Goal: Task Accomplishment & Management: Use online tool/utility

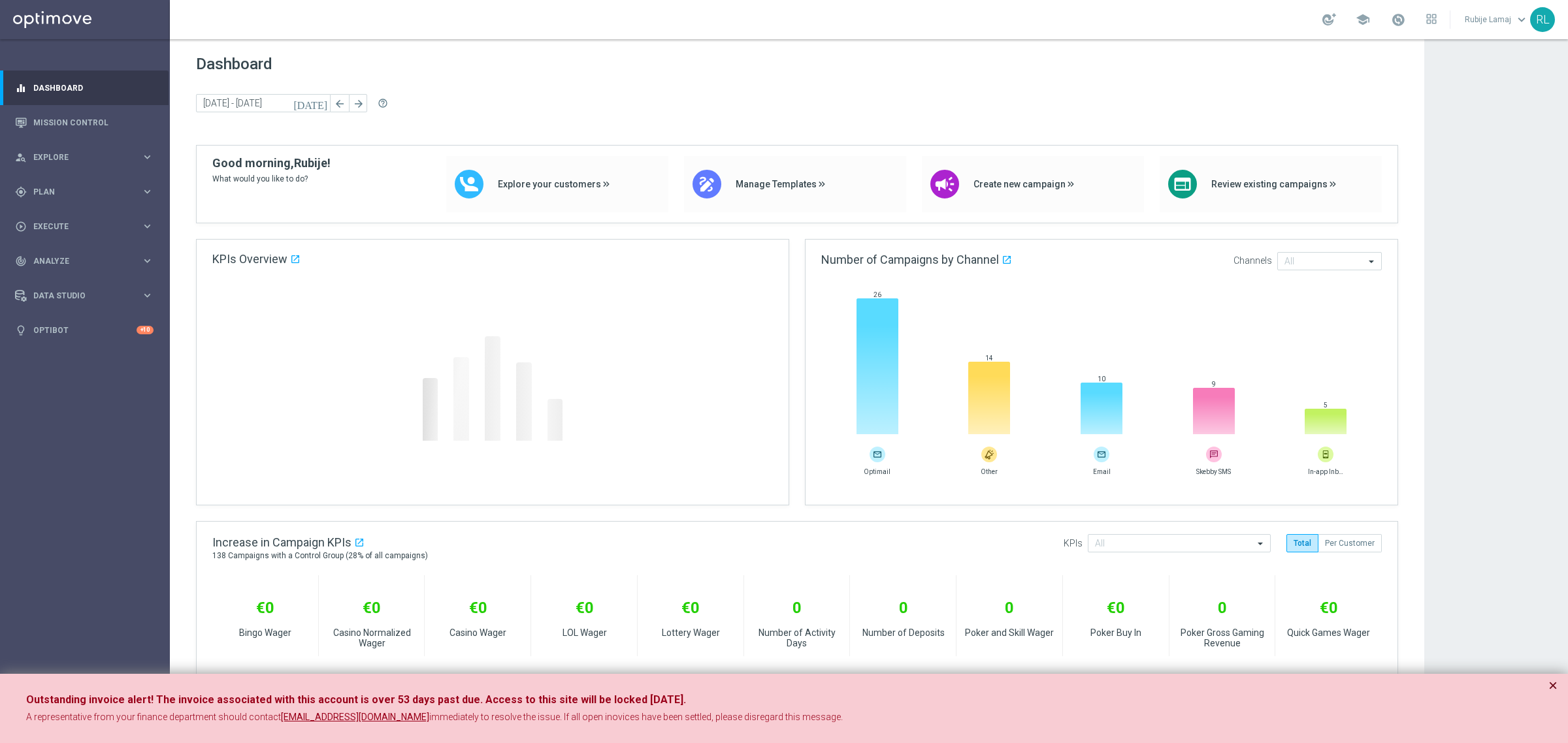
click at [1550, 684] on button "×" at bounding box center [1552, 686] width 9 height 16
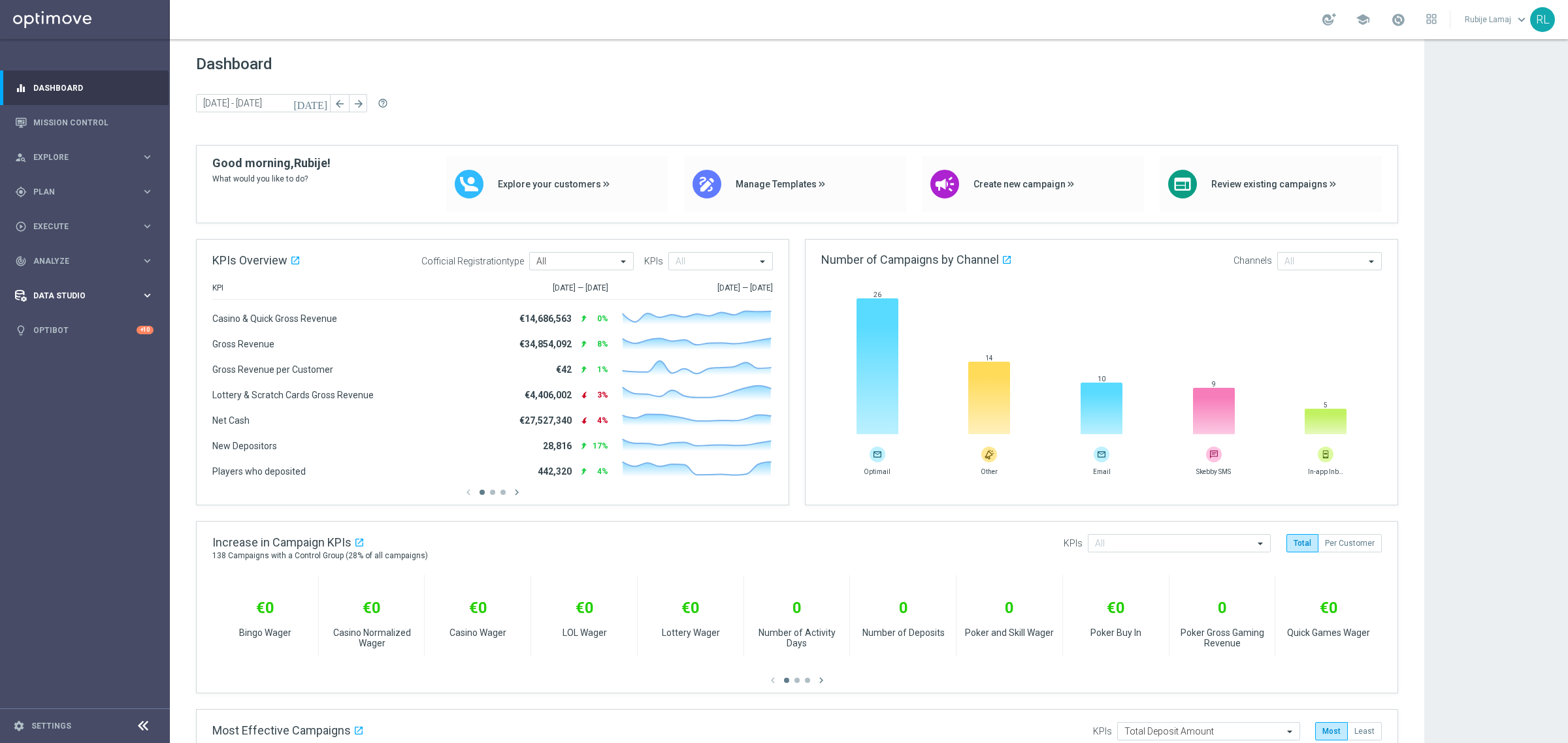
click at [66, 292] on span "Data Studio" at bounding box center [87, 295] width 108 height 8
click at [68, 508] on nav "equalizer Dashboard Mission Control" at bounding box center [84, 405] width 169 height 669
click at [73, 291] on div "Data Studio" at bounding box center [78, 295] width 126 height 12
click at [57, 727] on link "Settings" at bounding box center [51, 726] width 40 height 8
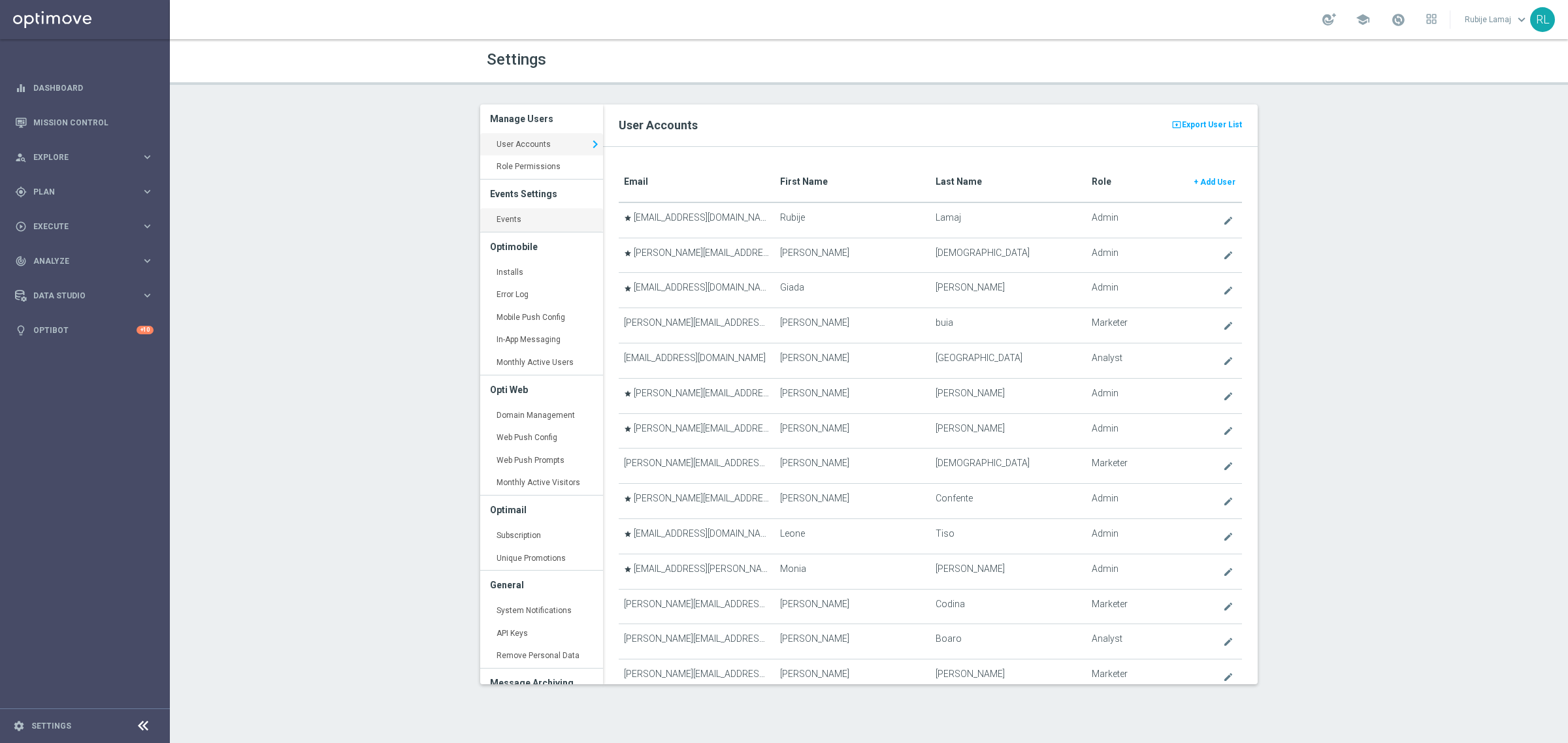
click at [512, 222] on link "Events keyboard_arrow_right" at bounding box center [542, 220] width 123 height 23
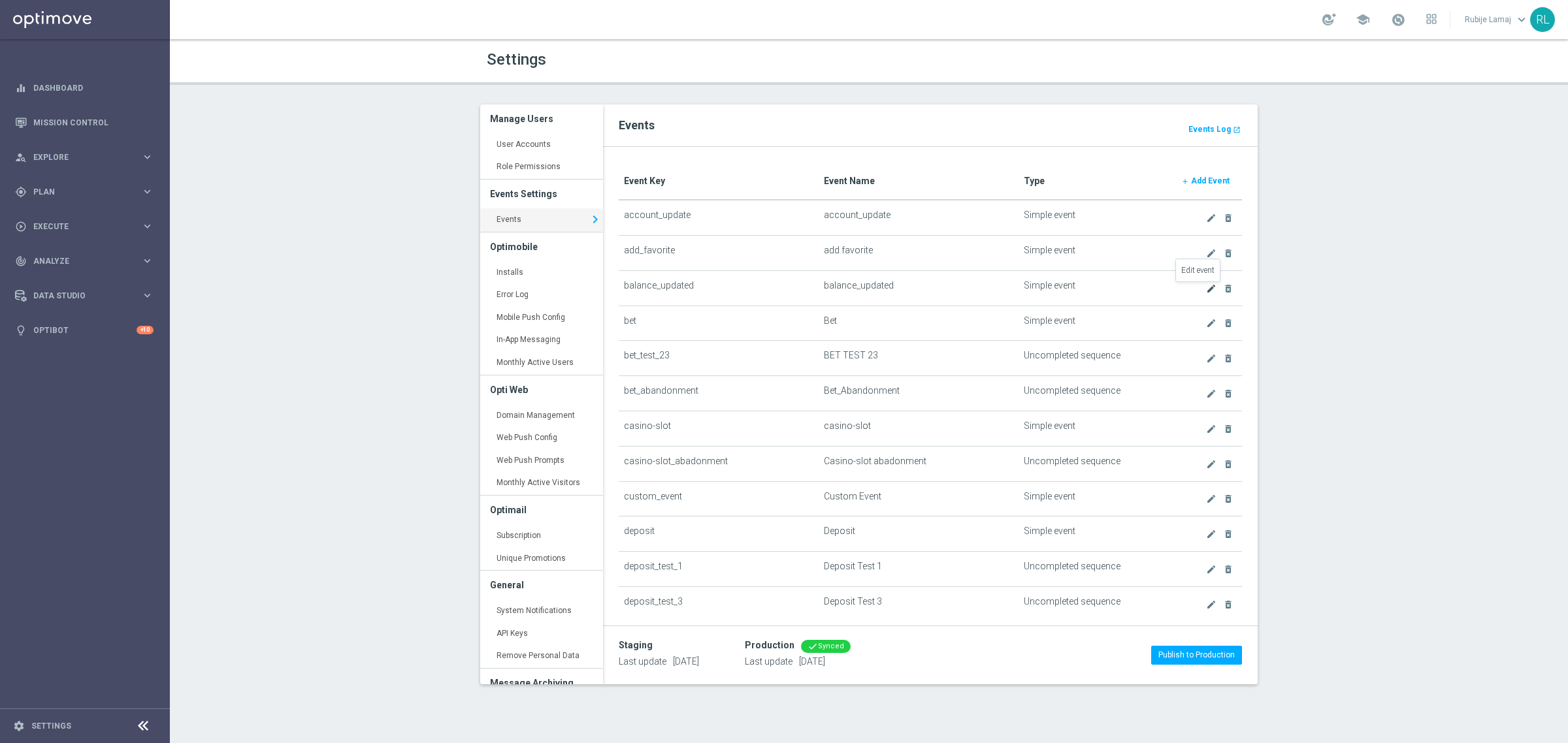
click at [1206, 287] on icon "create" at bounding box center [1210, 288] width 10 height 10
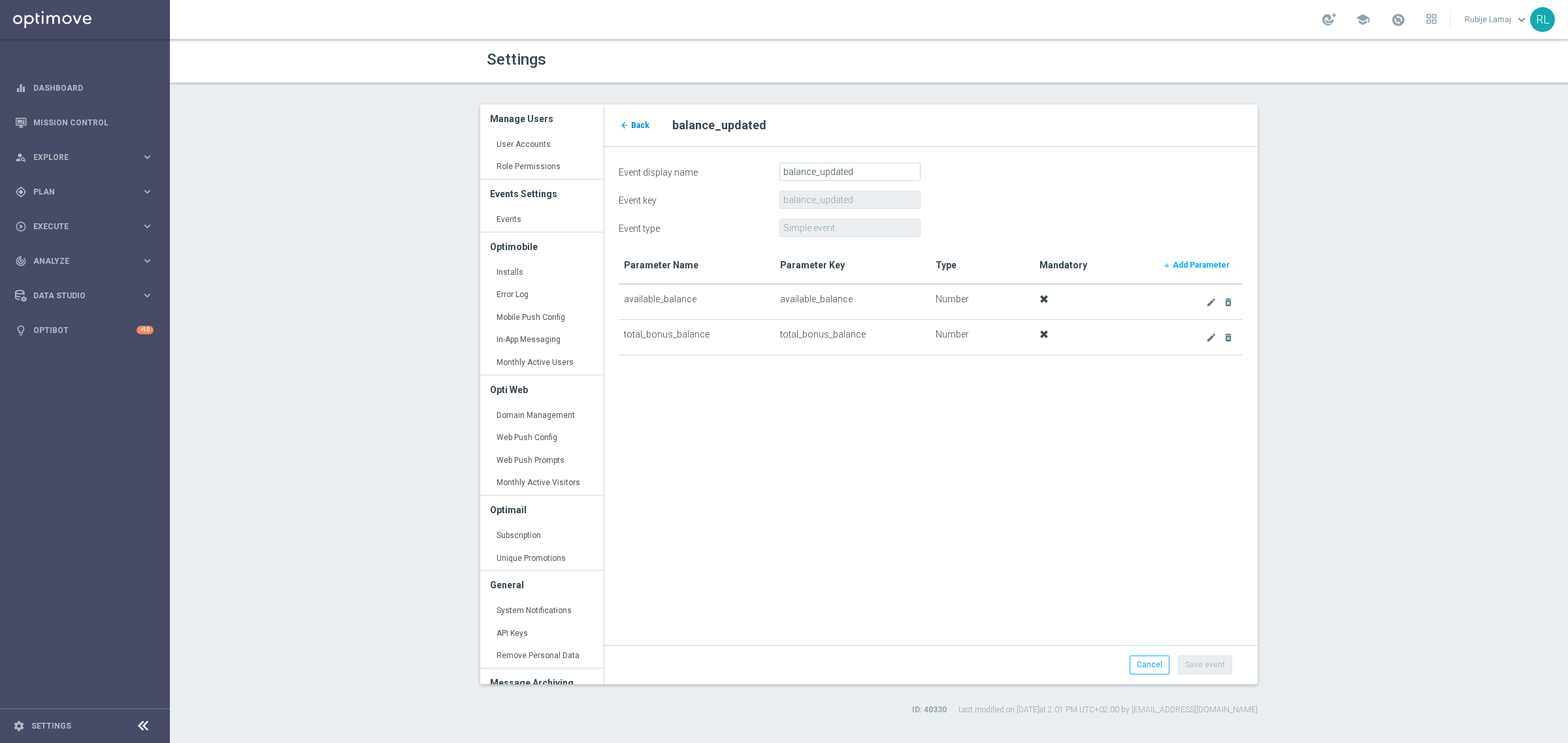
click at [636, 128] on span "Back" at bounding box center [640, 125] width 18 height 9
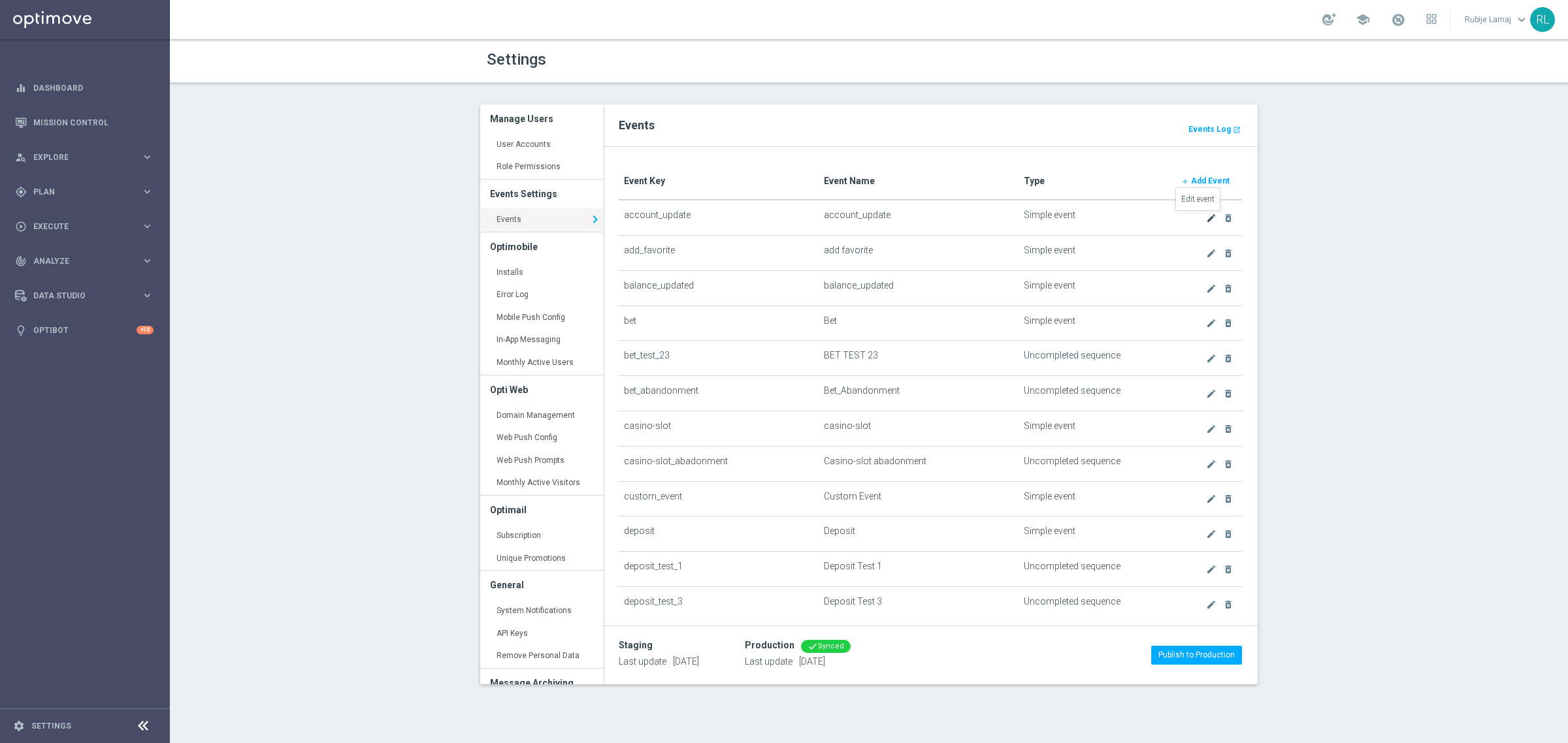
click at [1206, 220] on icon "create" at bounding box center [1210, 218] width 10 height 10
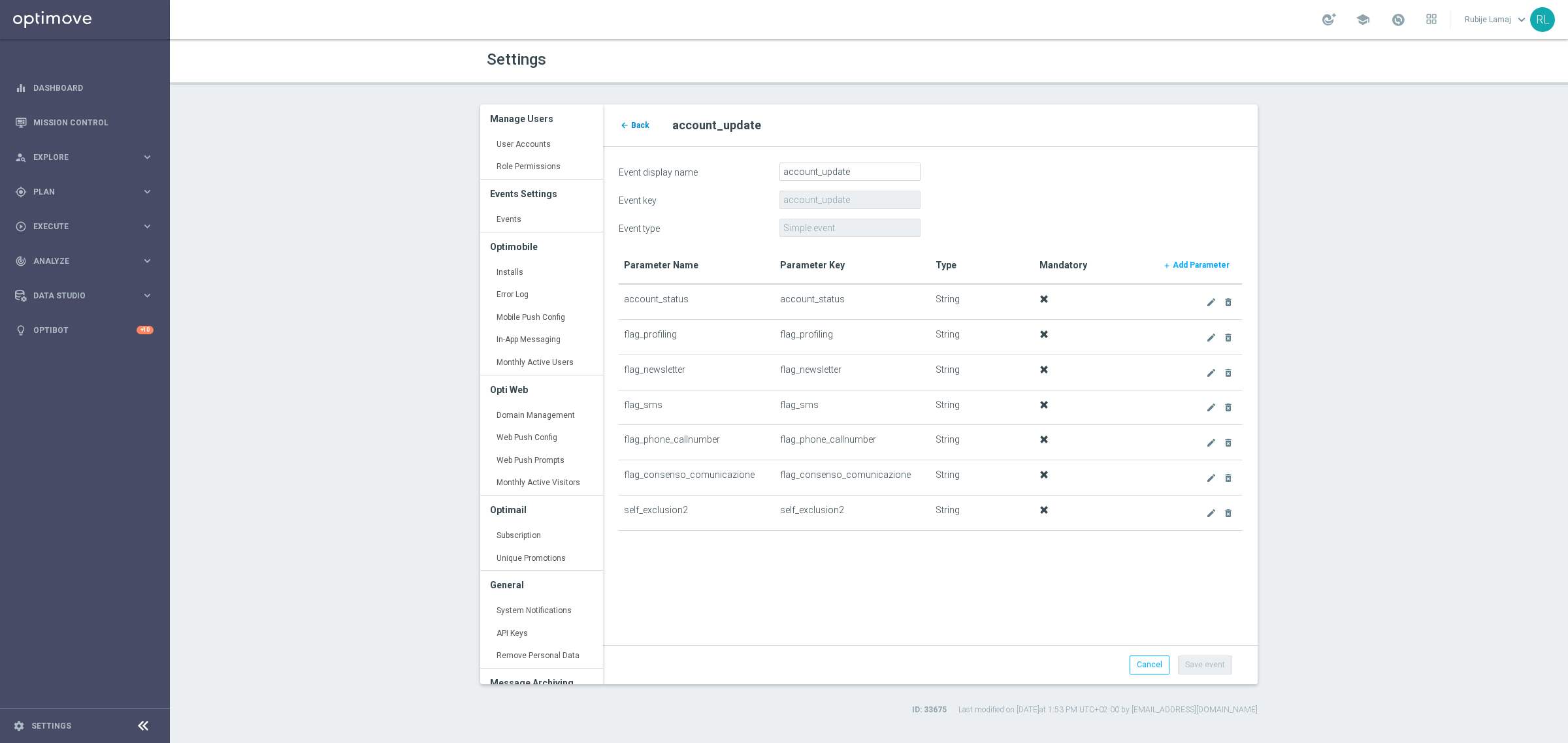
click at [647, 130] on link "arrow_back Back" at bounding box center [635, 125] width 32 height 14
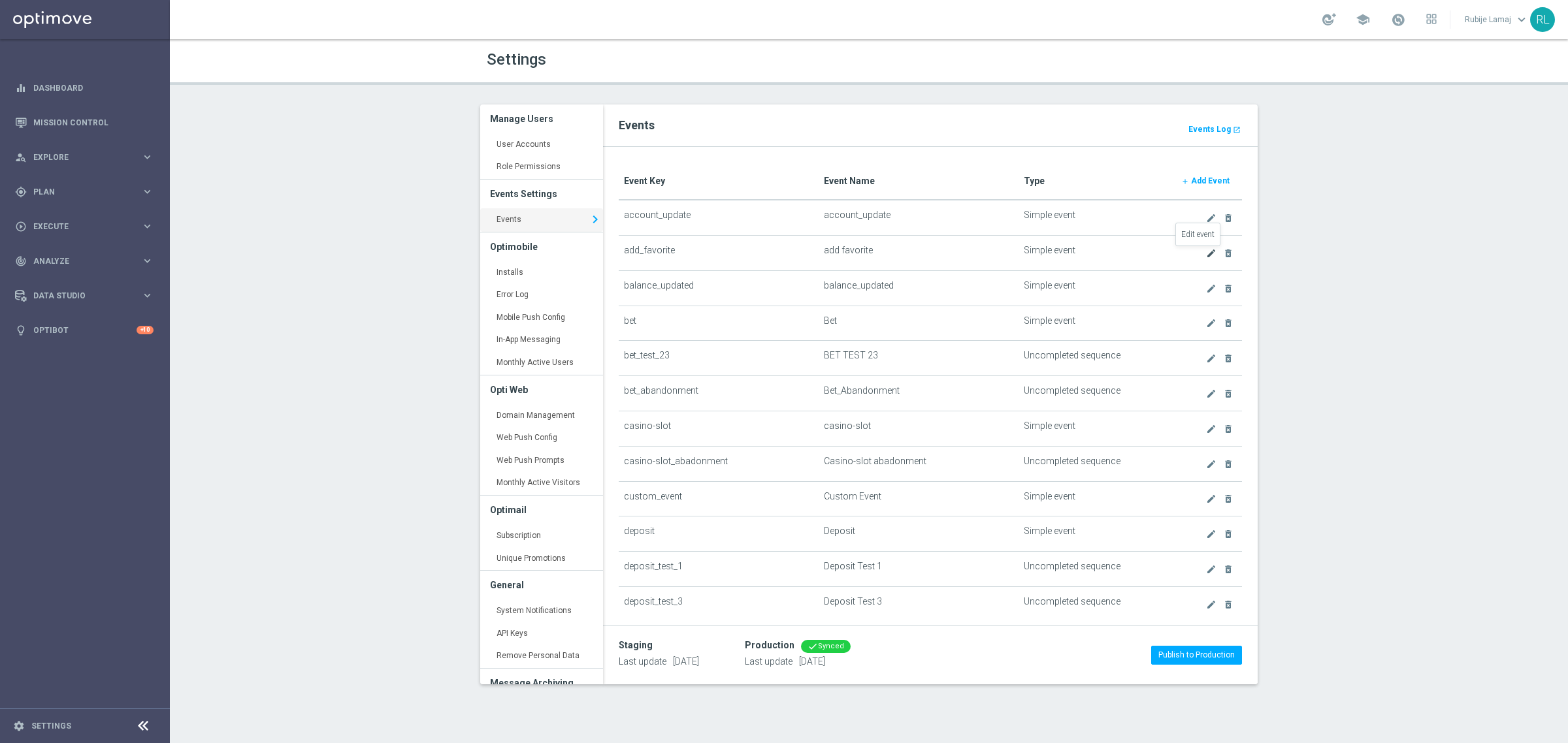
click at [1206, 249] on icon "create" at bounding box center [1210, 253] width 10 height 10
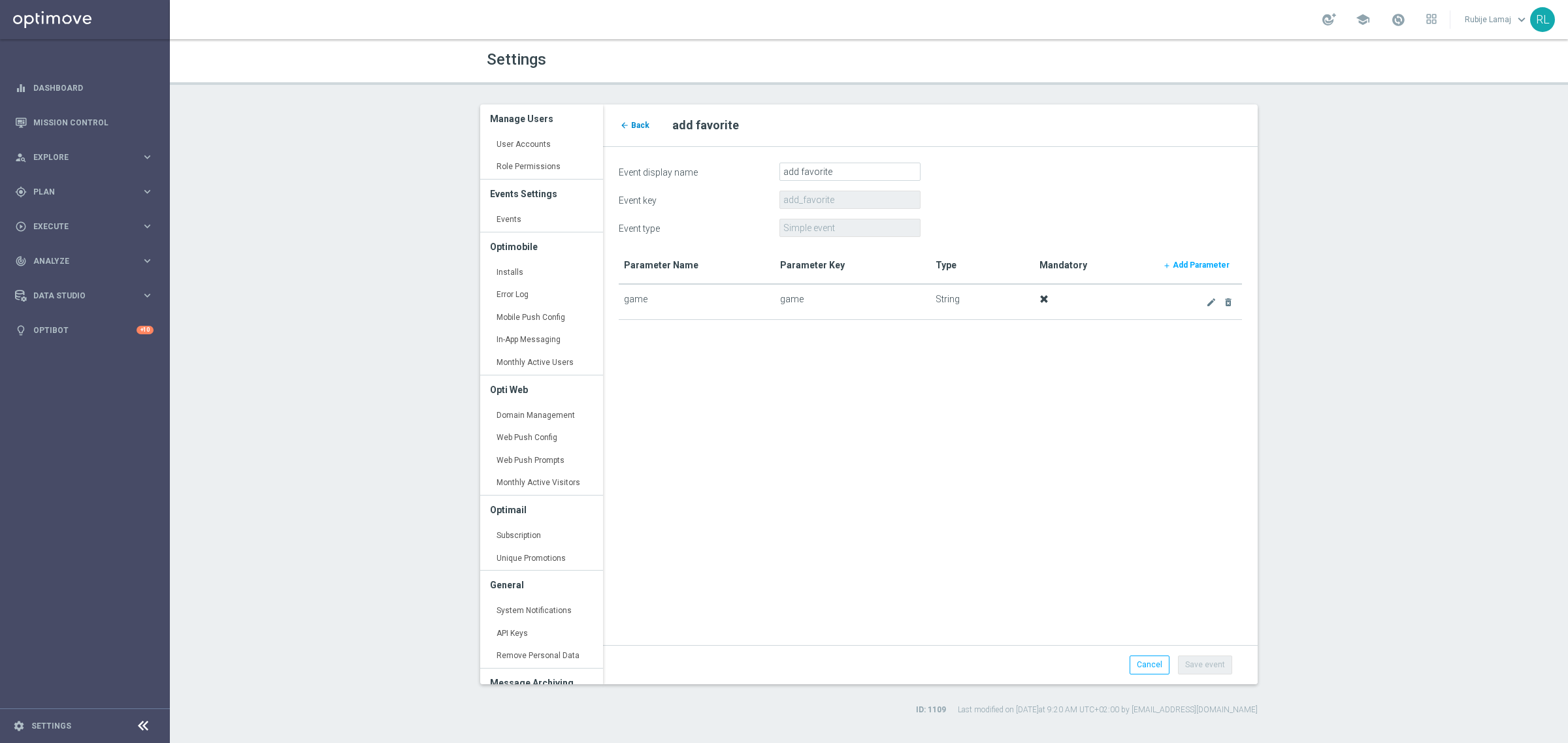
click at [628, 126] on icon "arrow_back" at bounding box center [624, 125] width 9 height 9
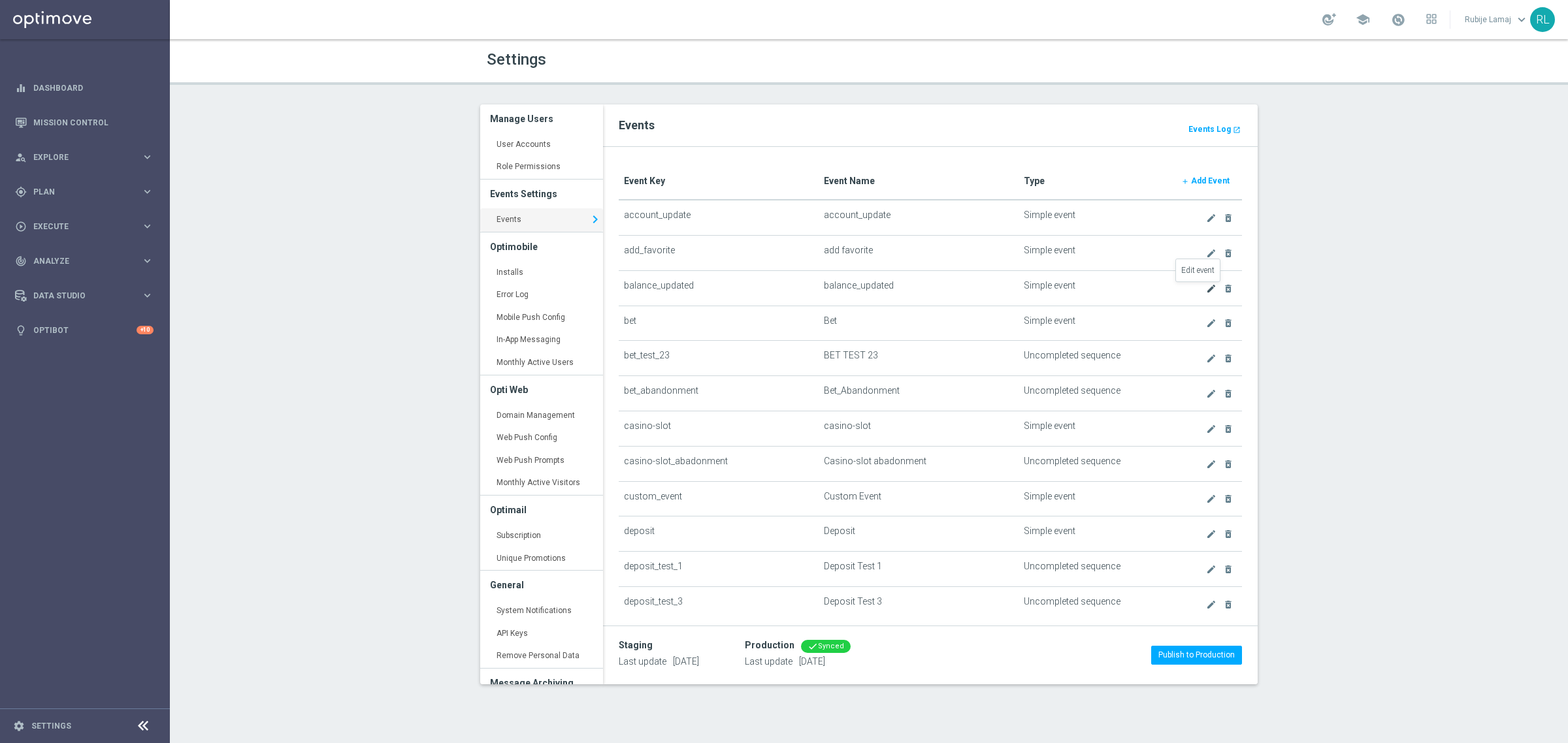
click at [1206, 291] on icon "create" at bounding box center [1210, 288] width 10 height 10
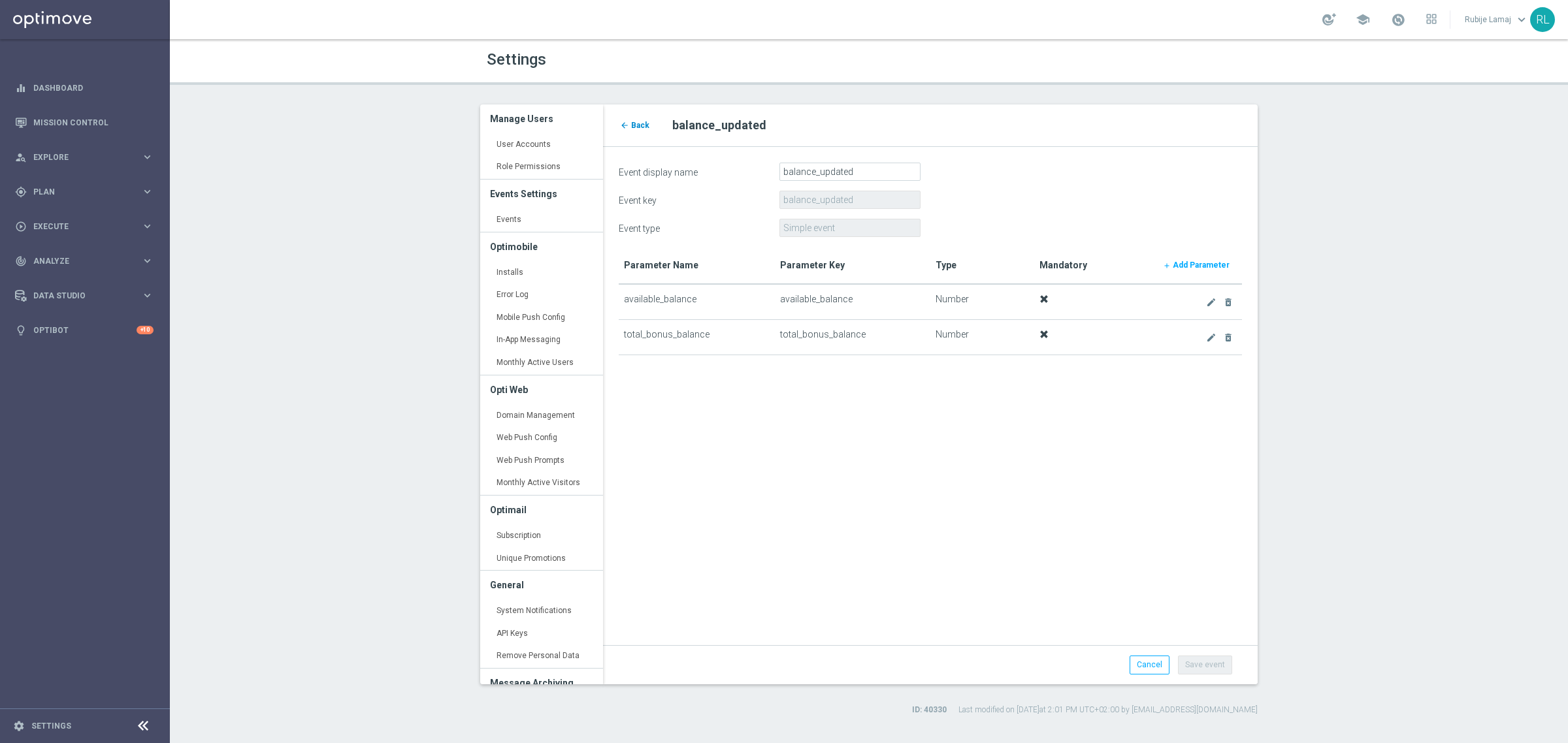
click at [639, 126] on span "Back" at bounding box center [640, 125] width 18 height 9
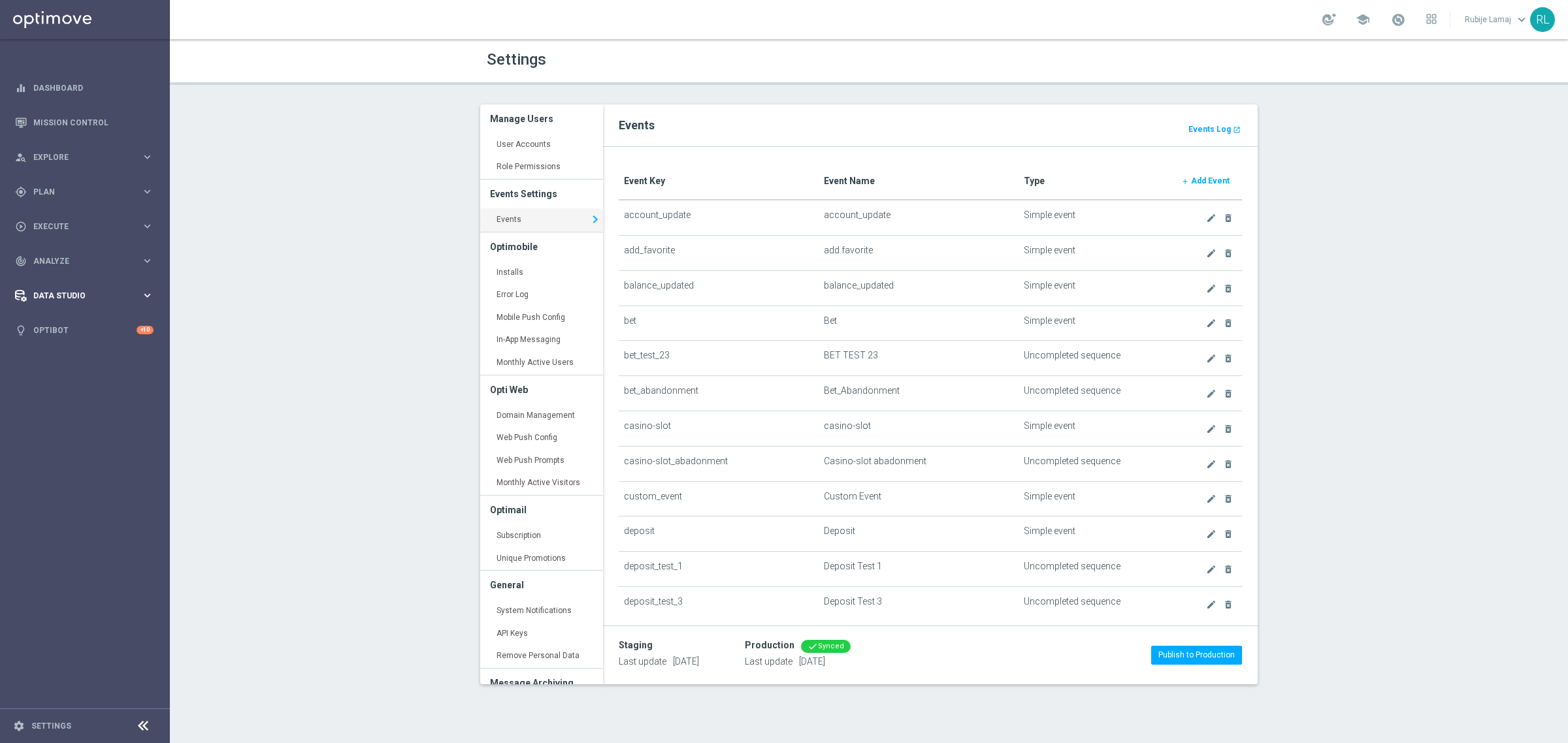
click at [91, 297] on span "Data Studio" at bounding box center [87, 295] width 108 height 8
click at [85, 346] on link "Real-Time Attributes" at bounding box center [85, 342] width 102 height 10
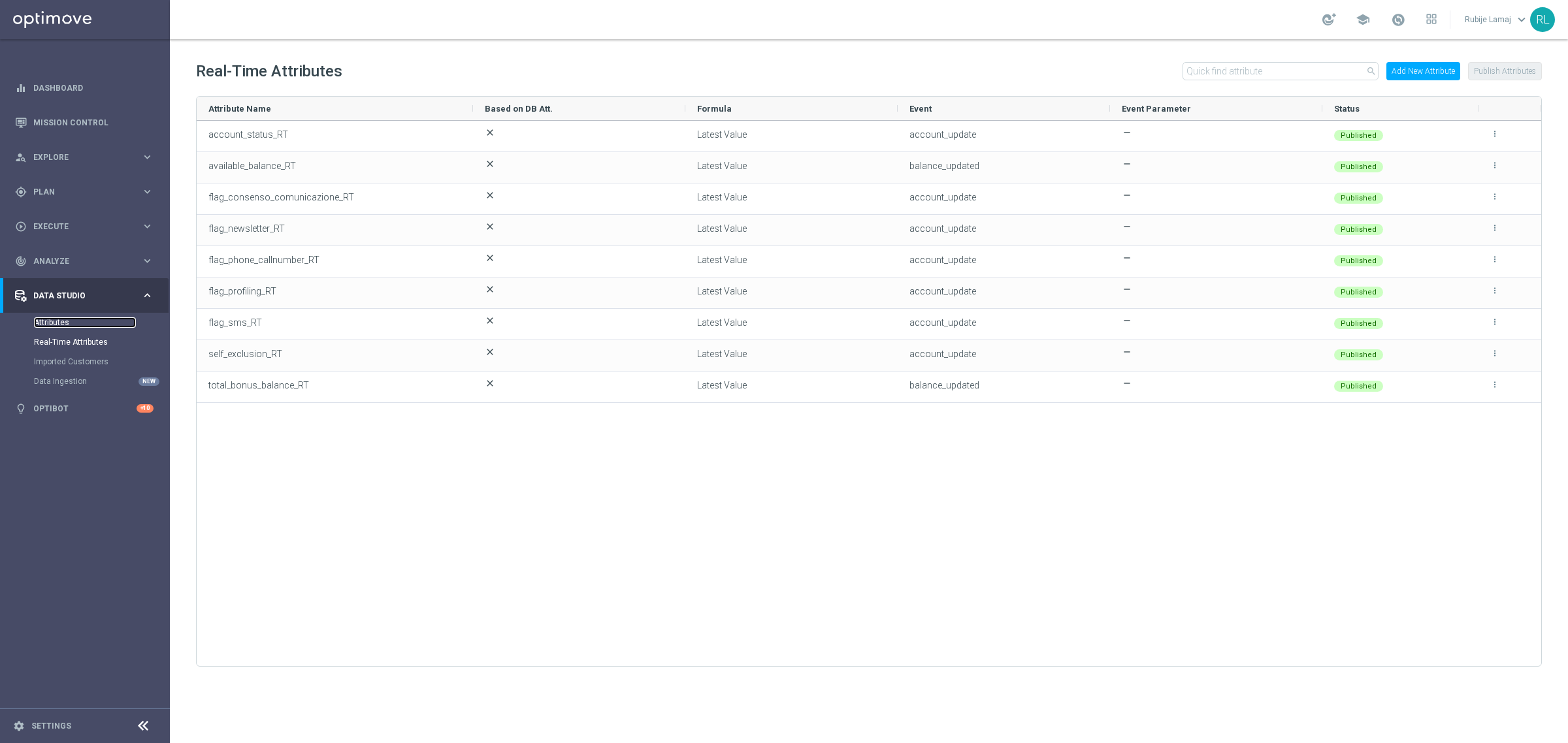
click at [63, 320] on link "Attributes" at bounding box center [85, 322] width 102 height 10
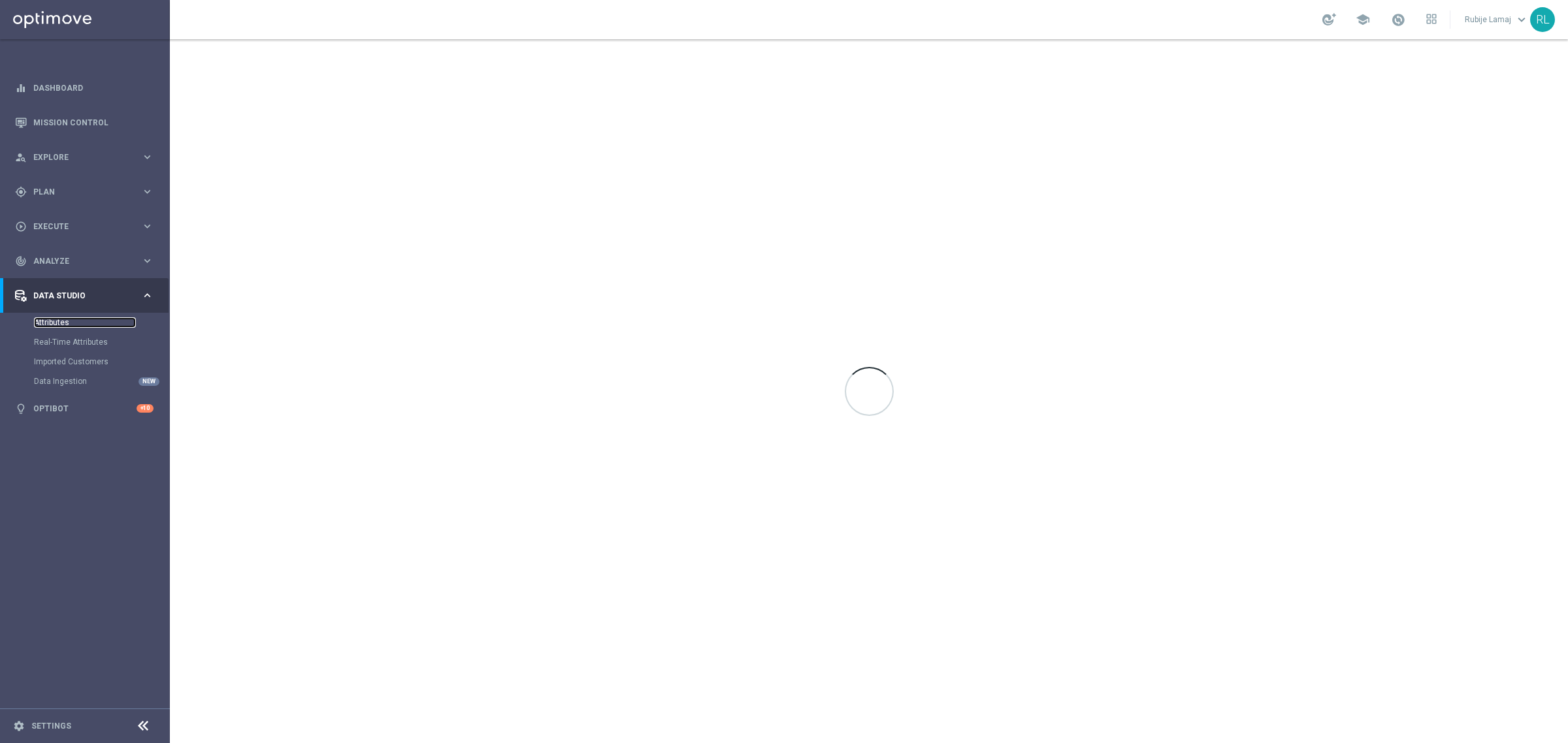
click at [41, 318] on link "Attributes" at bounding box center [85, 322] width 102 height 10
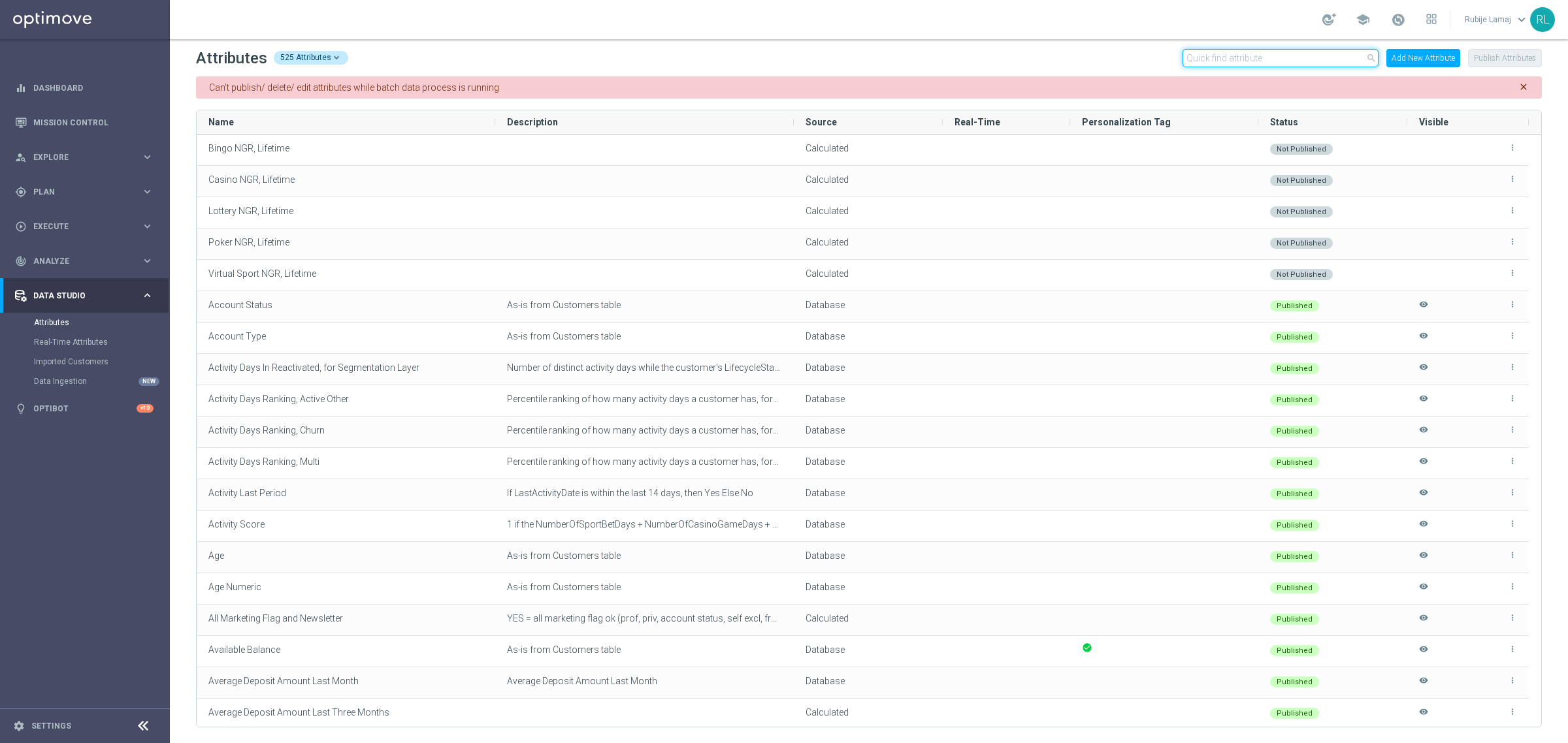
click at [1253, 60] on input "text" at bounding box center [1280, 58] width 196 height 18
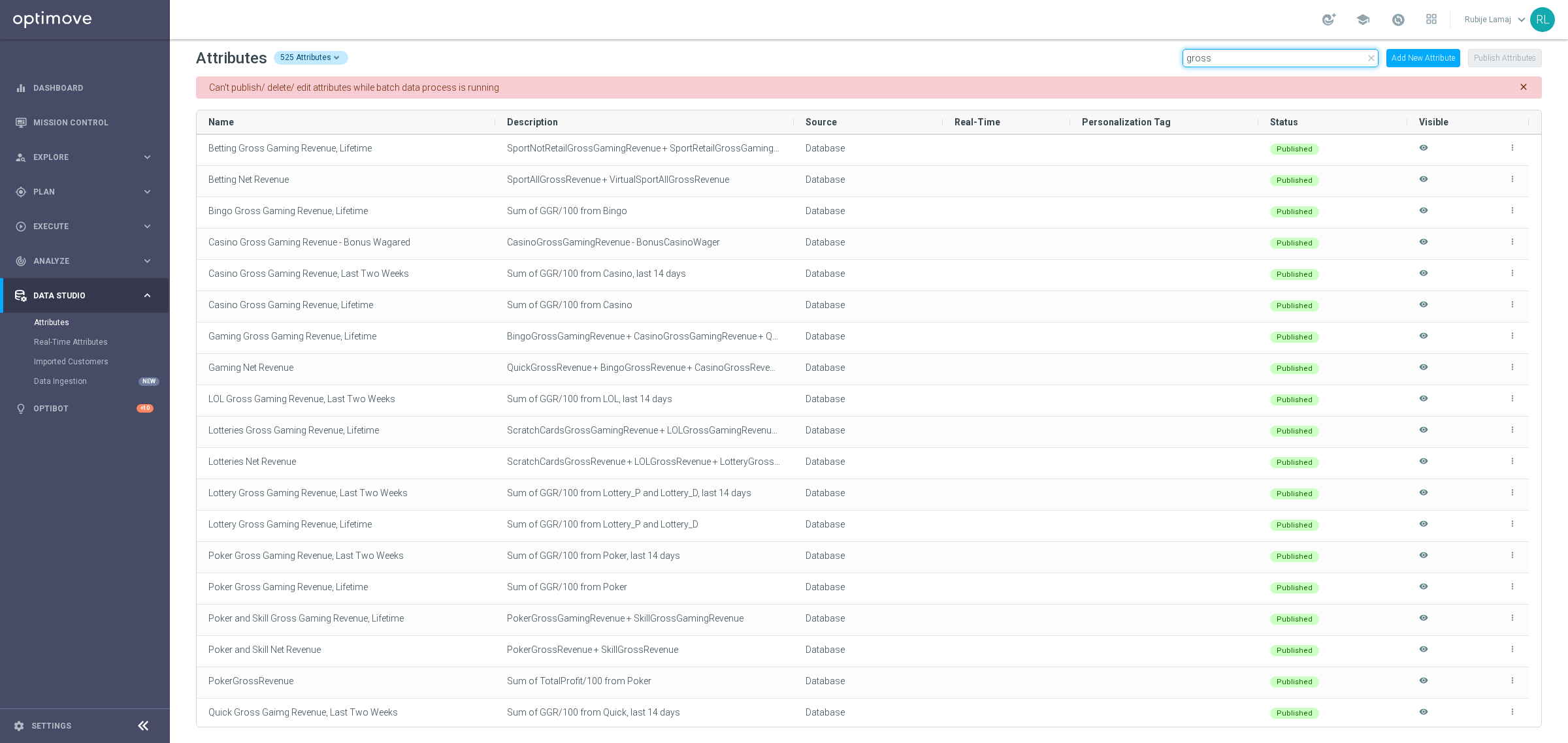
type input "gross"
click at [1369, 54] on icon "close" at bounding box center [1371, 58] width 10 height 10
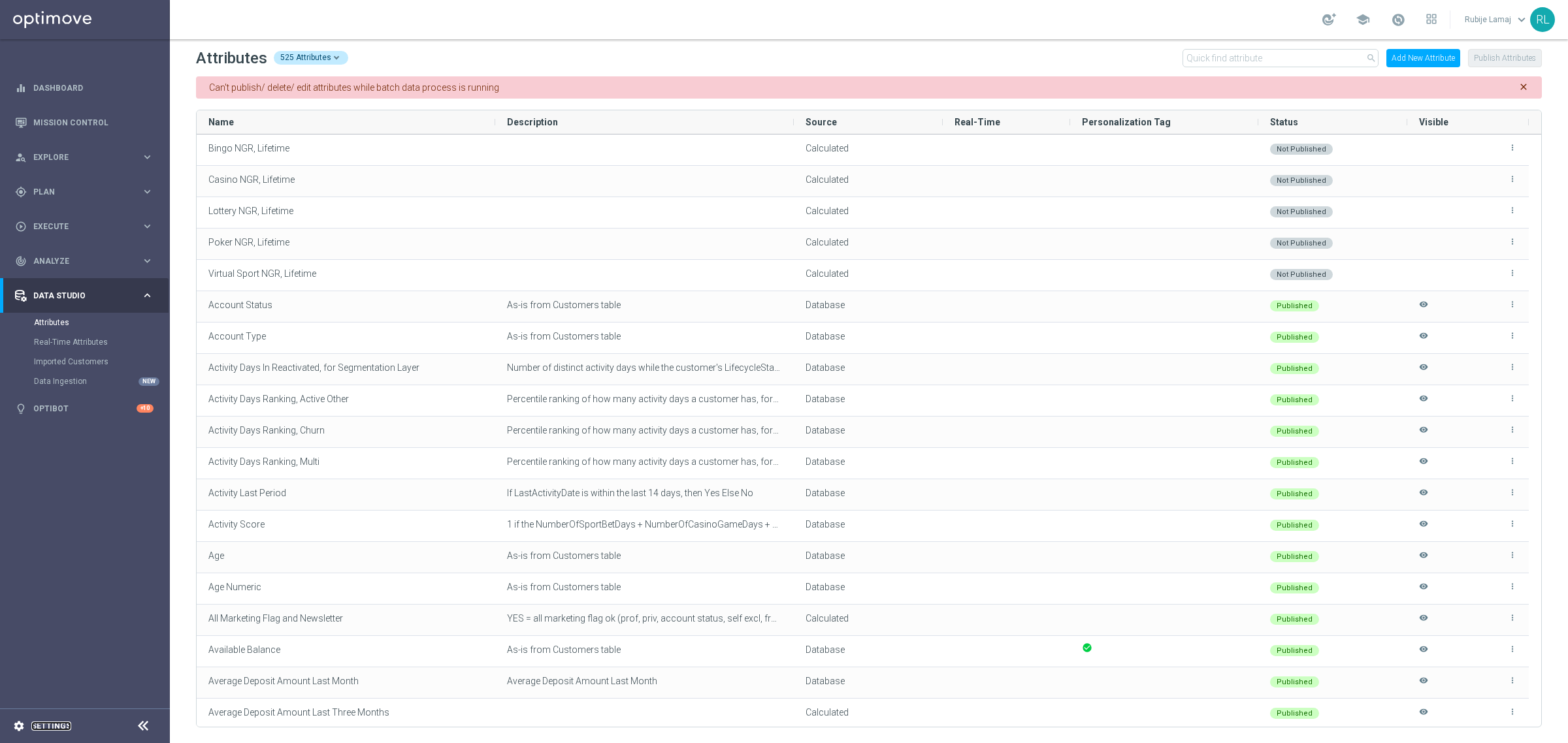
click at [49, 727] on link "Settings" at bounding box center [51, 726] width 40 height 8
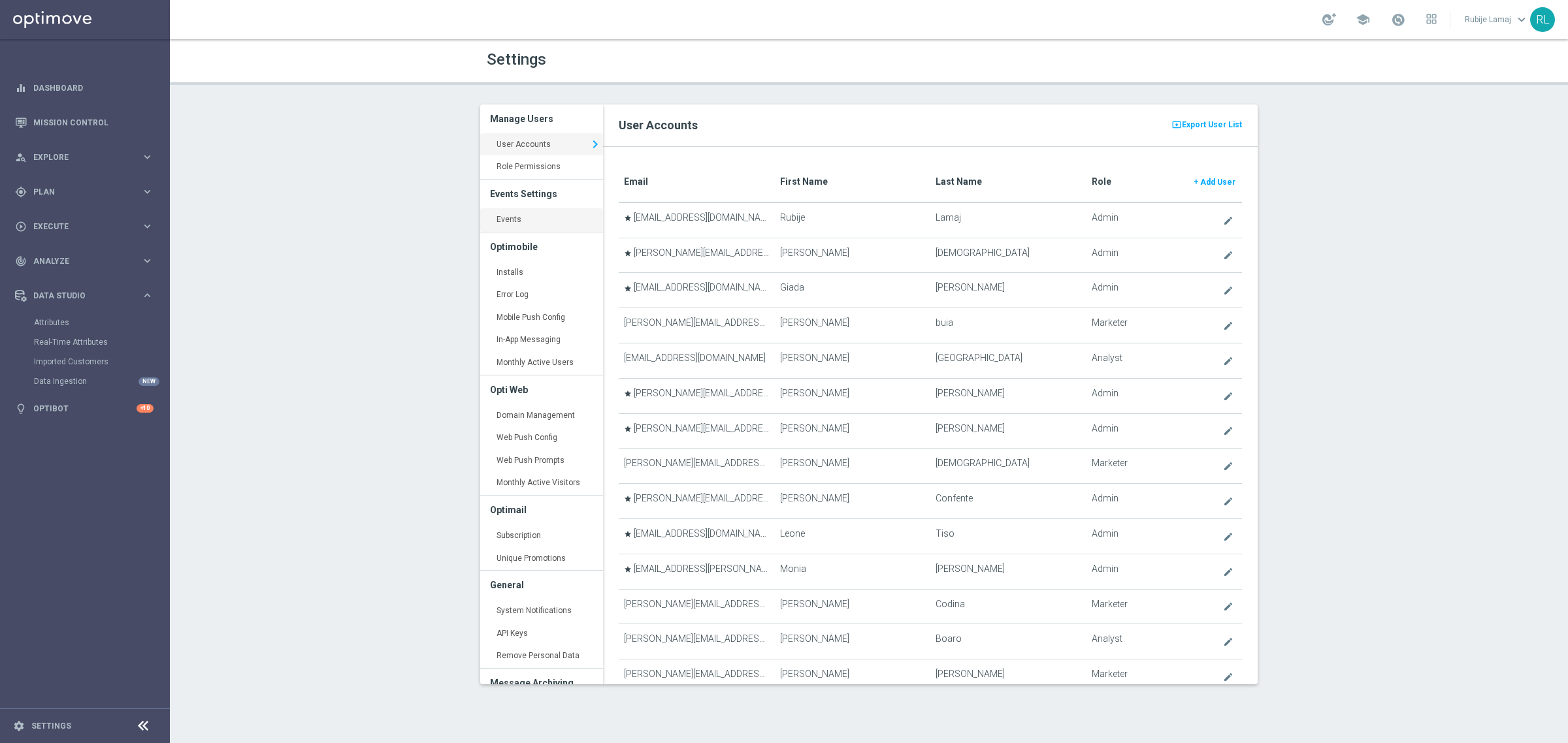
click at [510, 220] on link "Events keyboard_arrow_right" at bounding box center [542, 220] width 123 height 23
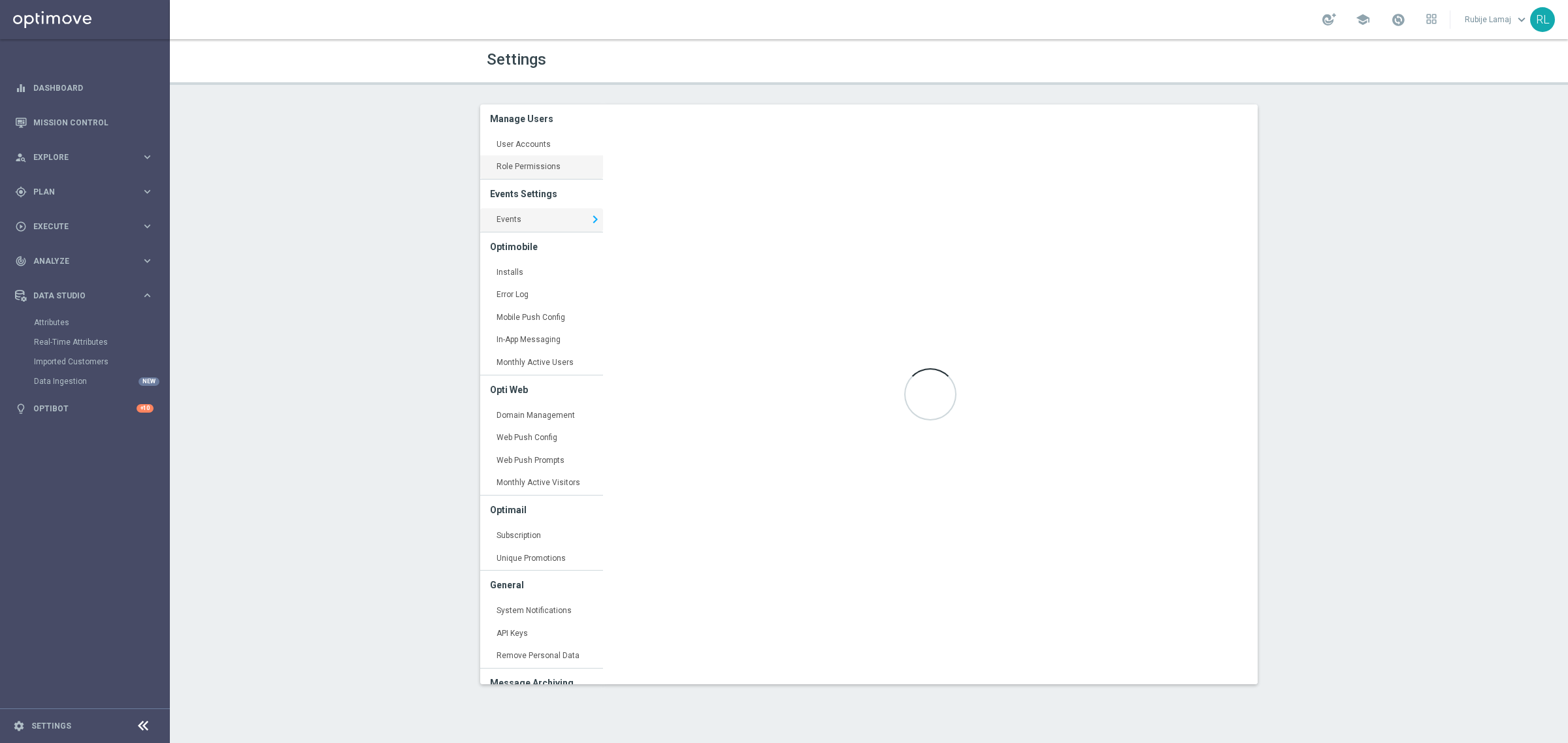
click at [510, 166] on link "Role Permissions keyboard_arrow_right" at bounding box center [542, 167] width 123 height 23
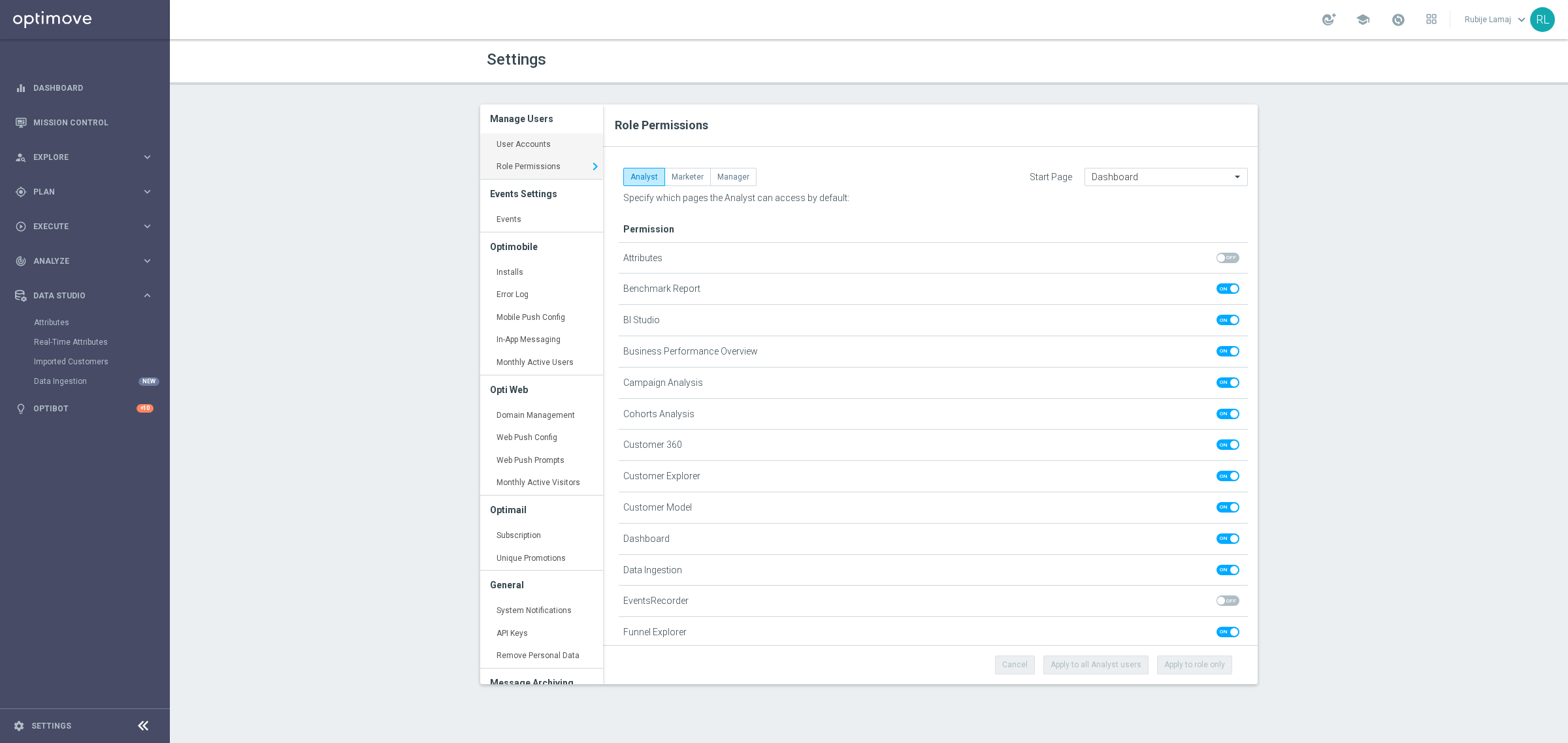
click at [498, 141] on link "User Accounts keyboard_arrow_right" at bounding box center [542, 145] width 123 height 23
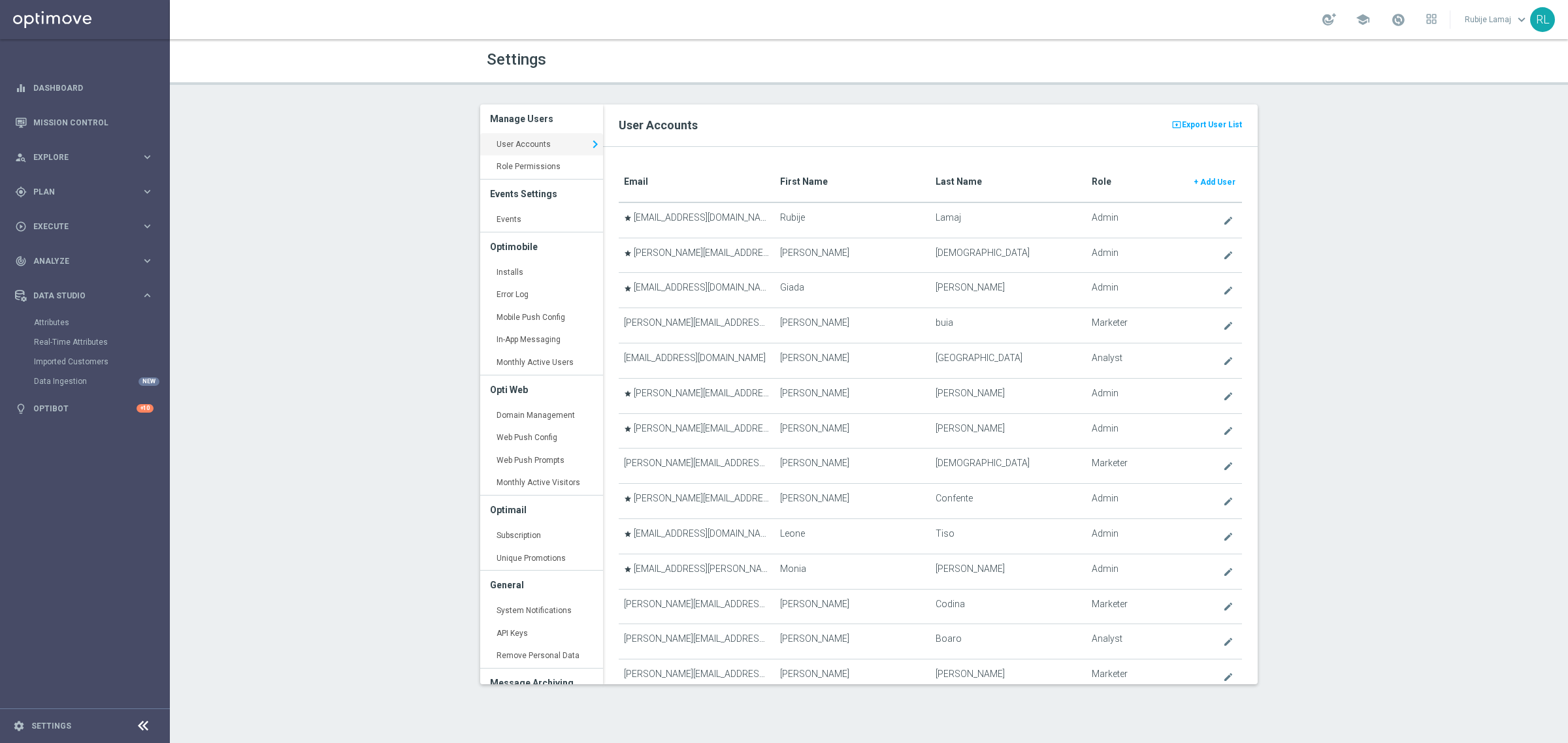
click at [799, 184] on translate "First Name" at bounding box center [804, 181] width 48 height 10
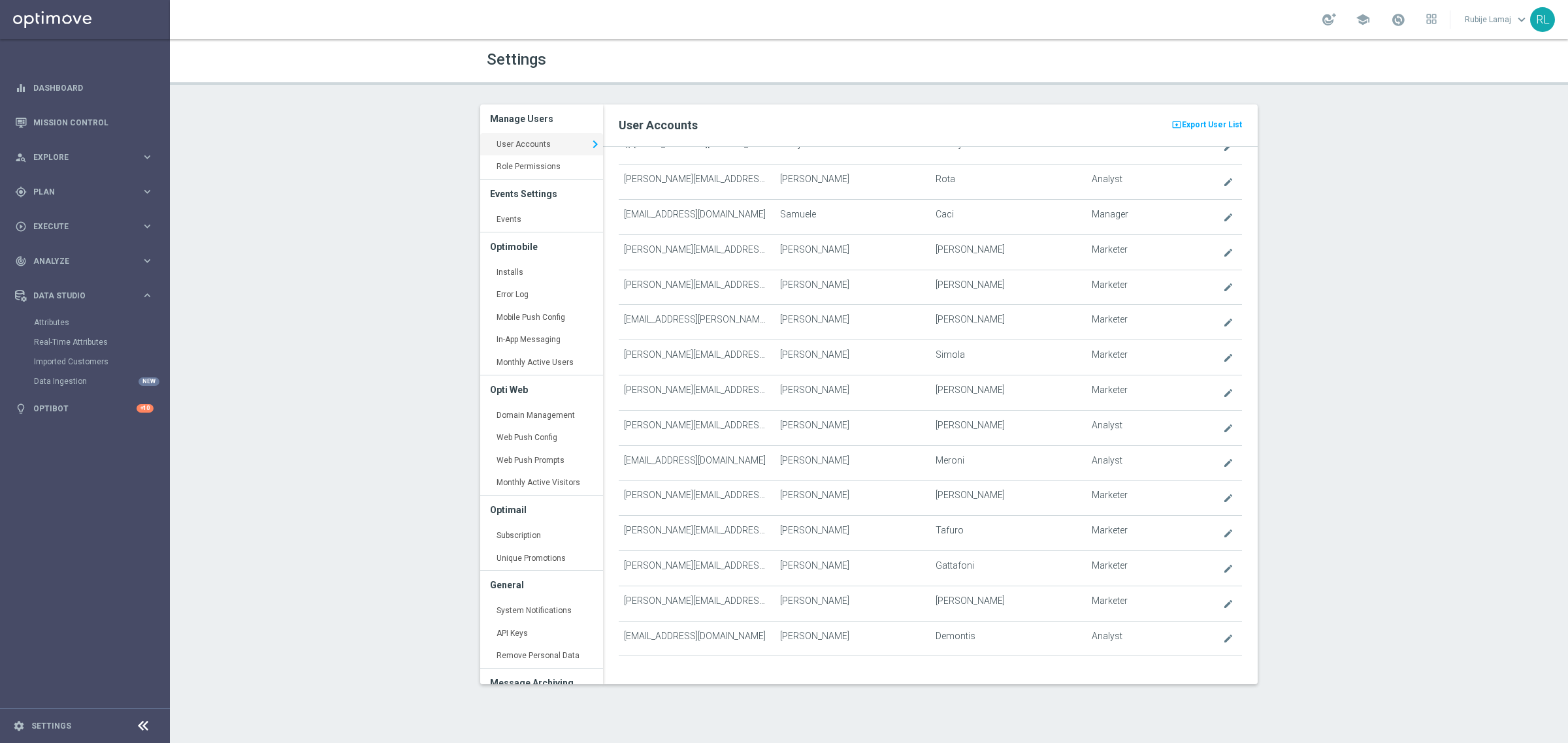
scroll to position [4350, 0]
click at [495, 220] on link "Events keyboard_arrow_right" at bounding box center [542, 220] width 123 height 23
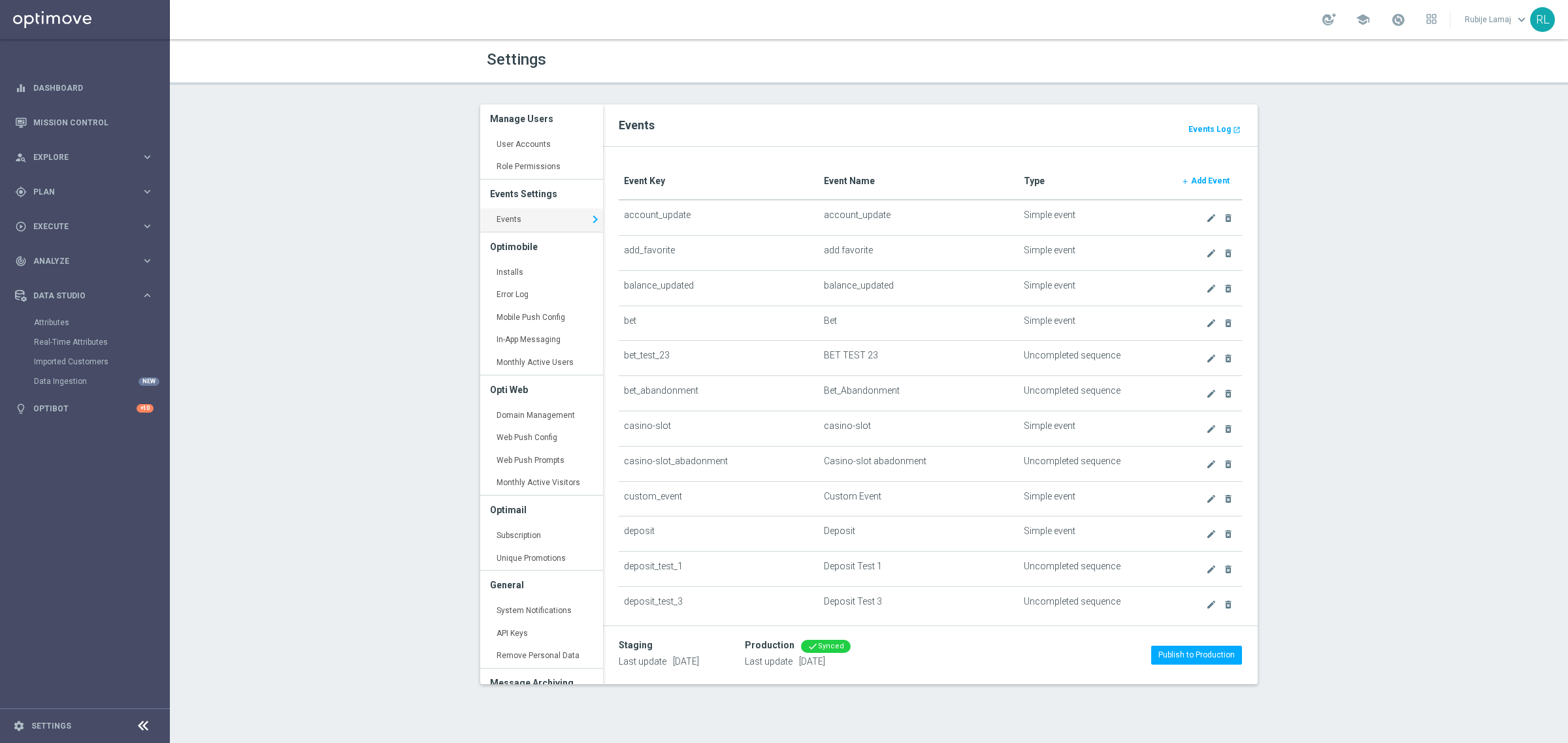
click at [1494, 433] on div "Settings Manage Users User Accounts keyboard_arrow_right Role Permissions keybo…" at bounding box center [869, 391] width 1398 height 704
click at [1196, 185] on b "Add Event" at bounding box center [1210, 180] width 38 height 9
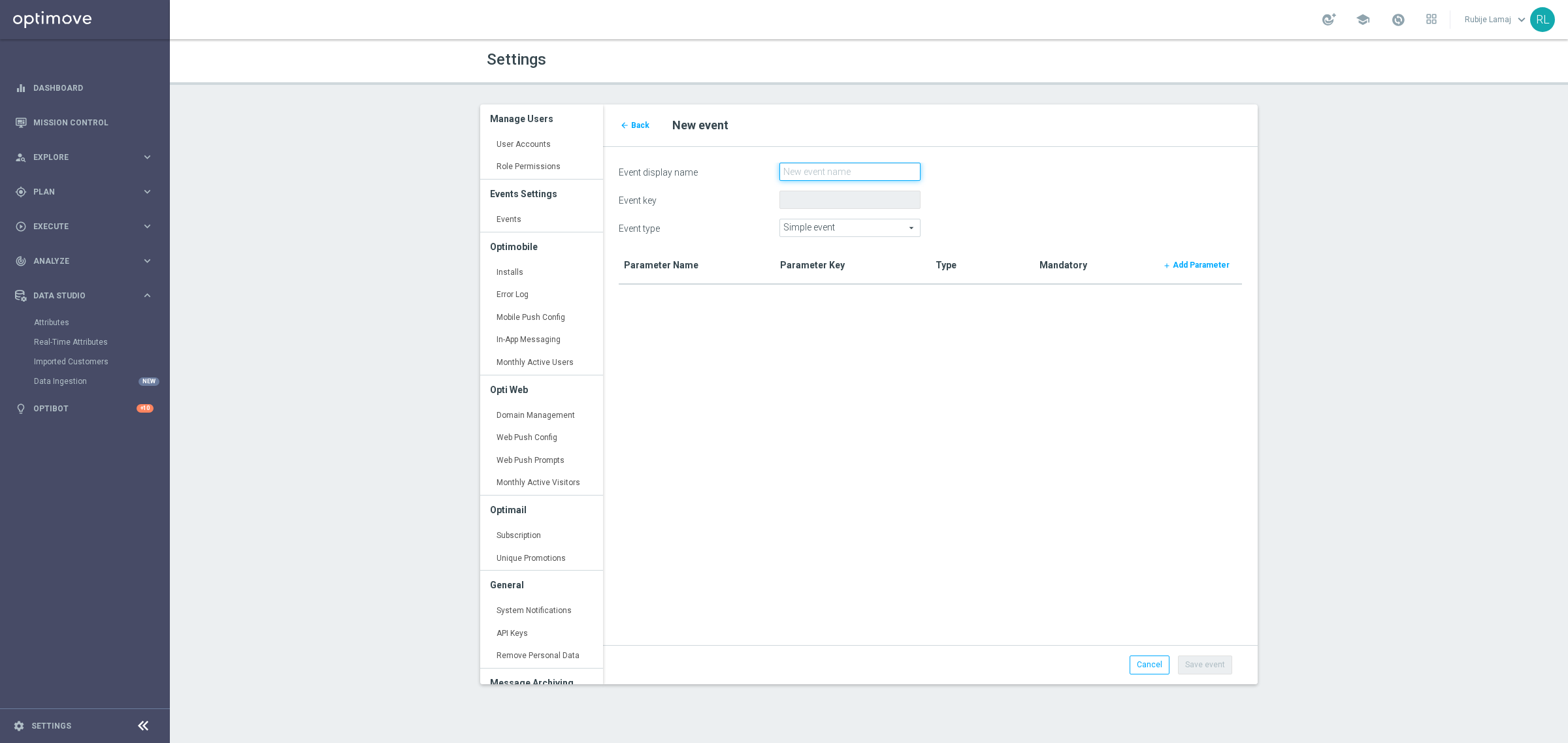
click at [819, 166] on input "Event display name" at bounding box center [850, 171] width 141 height 18
click at [860, 366] on form "Event display name Gross Gaming Revenue Event key Event type Simple event Simpl…" at bounding box center [930, 410] width 623 height 496
click at [886, 170] on input "Gross Gaming Revenue" at bounding box center [850, 171] width 141 height 18
click at [890, 387] on form "Event display name Gross Gaming Revenue Casino Event key Event type Simple even…" at bounding box center [930, 410] width 623 height 496
click at [867, 237] on div "Simple event Simple event arrow_drop_down search" at bounding box center [850, 228] width 141 height 18
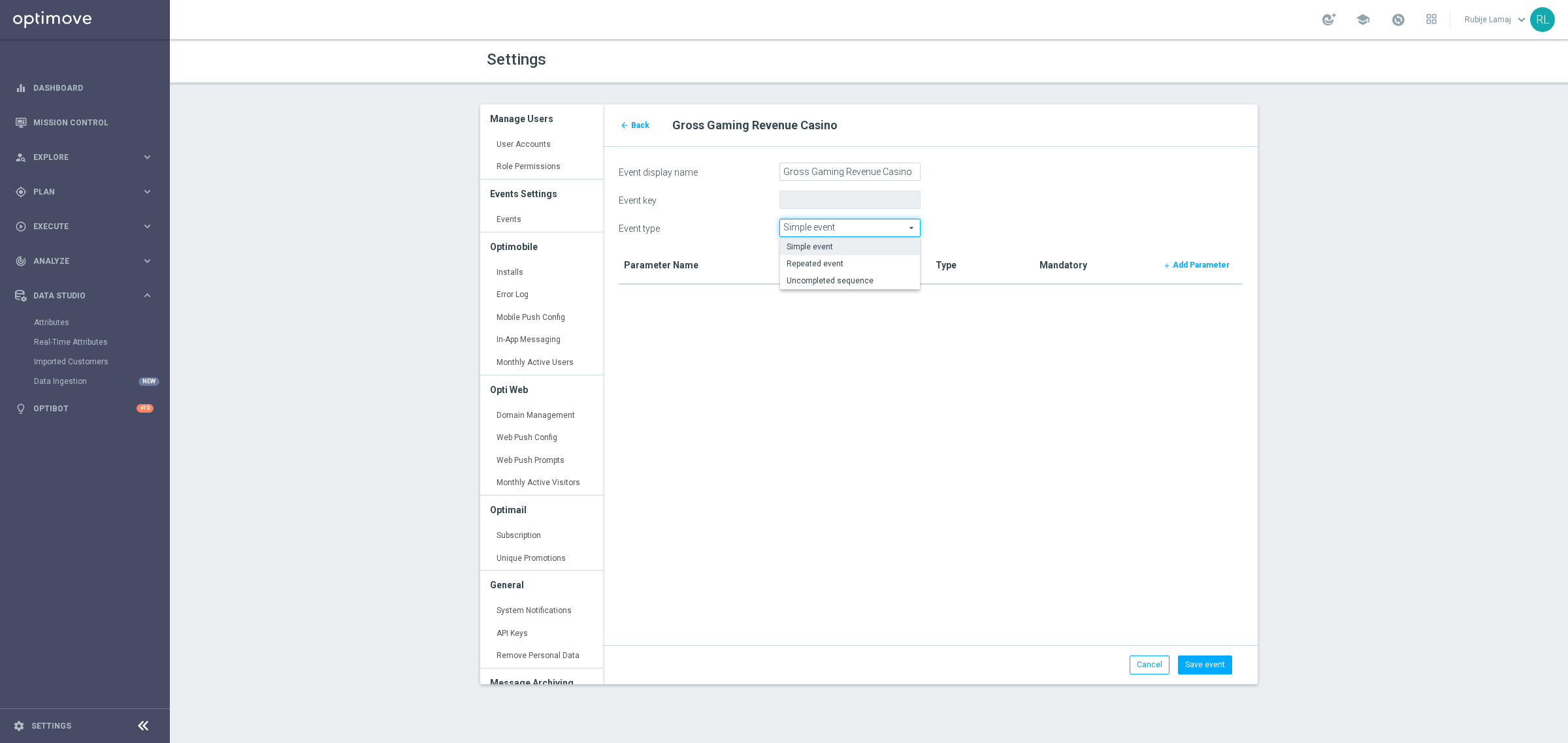
click at [1047, 214] on form "Event display name Gross Gaming Revenue Casino Event key Event type Simple even…" at bounding box center [930, 410] width 623 height 496
click at [894, 169] on input "Gross Gaming Revenue Casino" at bounding box center [850, 171] width 141 height 18
drag, startPoint x: 877, startPoint y: 170, endPoint x: 972, endPoint y: 170, distance: 95.0
click at [972, 170] on div "Event display name Gross Gaming Revenue Casino" at bounding box center [930, 171] width 643 height 18
type input "Gross Gaming Revenue"
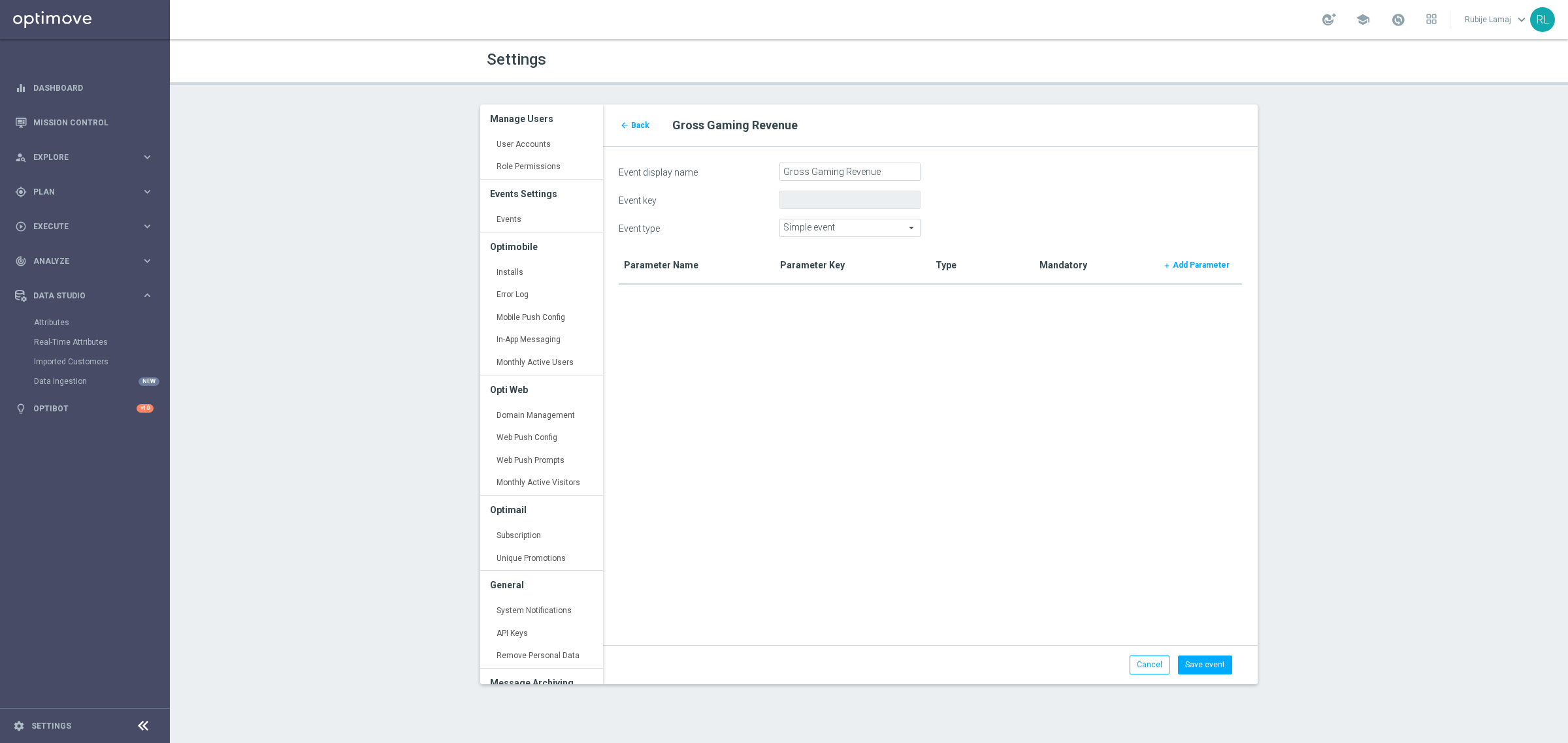
drag, startPoint x: 1016, startPoint y: 175, endPoint x: 968, endPoint y: 186, distance: 49.2
click at [1016, 175] on div "Event display name Gross Gaming Revenue" at bounding box center [930, 171] width 643 height 18
click at [1190, 667] on button "Save event" at bounding box center [1204, 665] width 54 height 18
type input "gross_gaming_revenue"
click at [631, 126] on span "Back" at bounding box center [640, 125] width 18 height 9
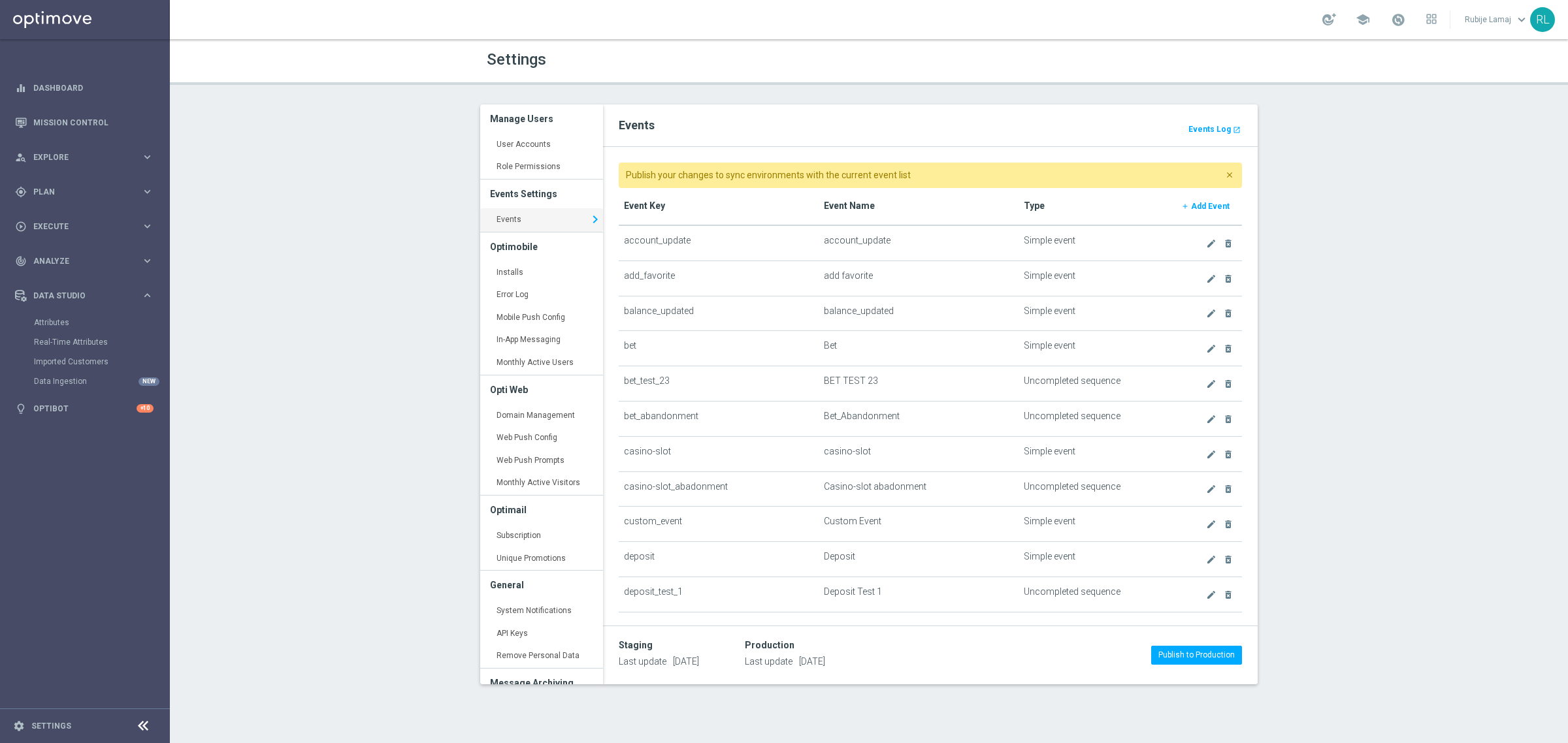
click at [841, 209] on th "Event Name" at bounding box center [918, 207] width 200 height 38
click at [838, 207] on th "Event Name" at bounding box center [918, 207] width 200 height 38
click at [645, 203] on th "Event Key" at bounding box center [718, 207] width 200 height 38
click at [1191, 203] on b "Add Event" at bounding box center [1210, 206] width 38 height 9
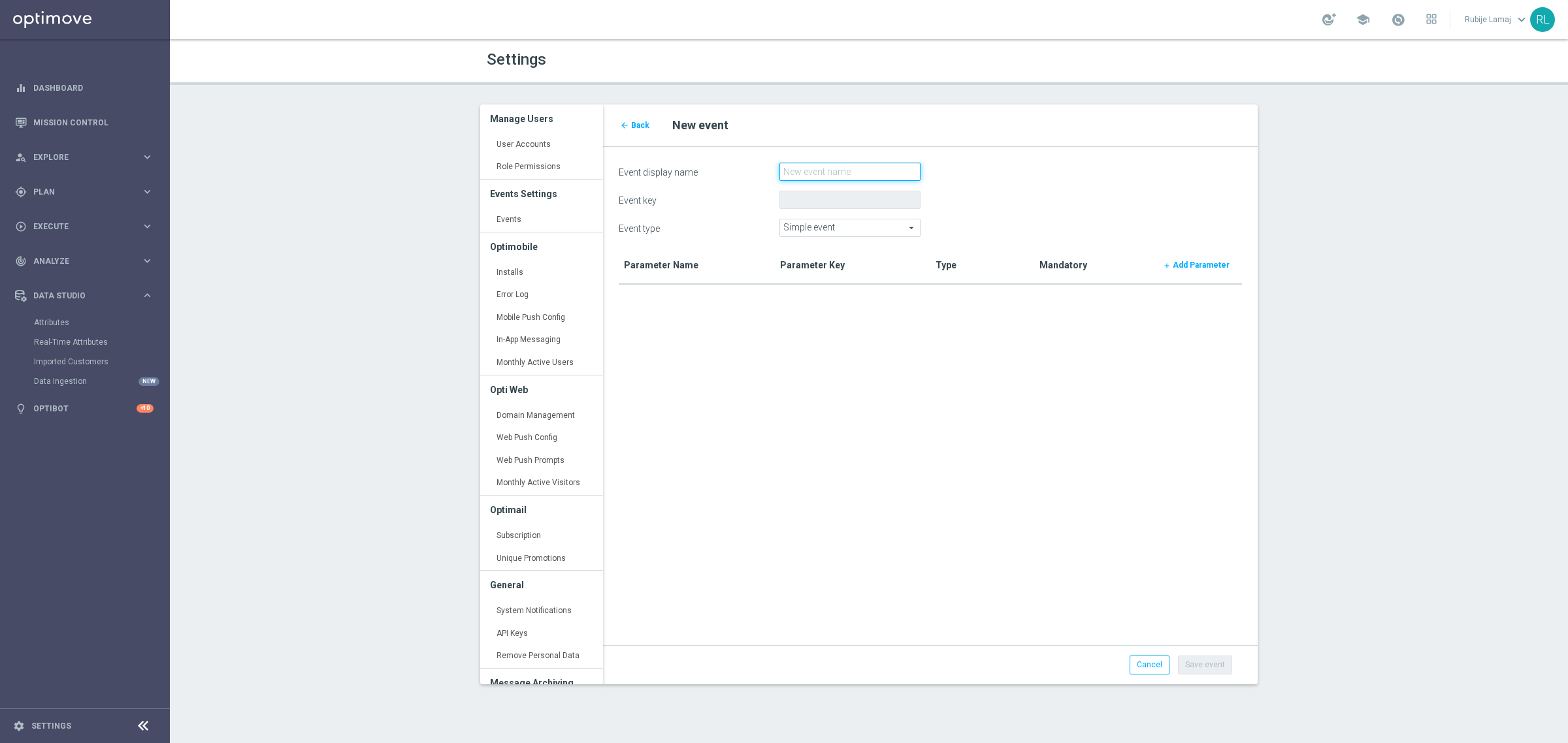
click at [857, 175] on input "Event display name" at bounding box center [850, 171] width 141 height 18
type input "GGR_NB"
click at [955, 543] on form "Event display name GGR_NB Event key Event type Simple event Simple event arrow_…" at bounding box center [930, 410] width 623 height 496
click at [1197, 667] on button "Save event" at bounding box center [1204, 665] width 54 height 18
type input "ggr_nb"
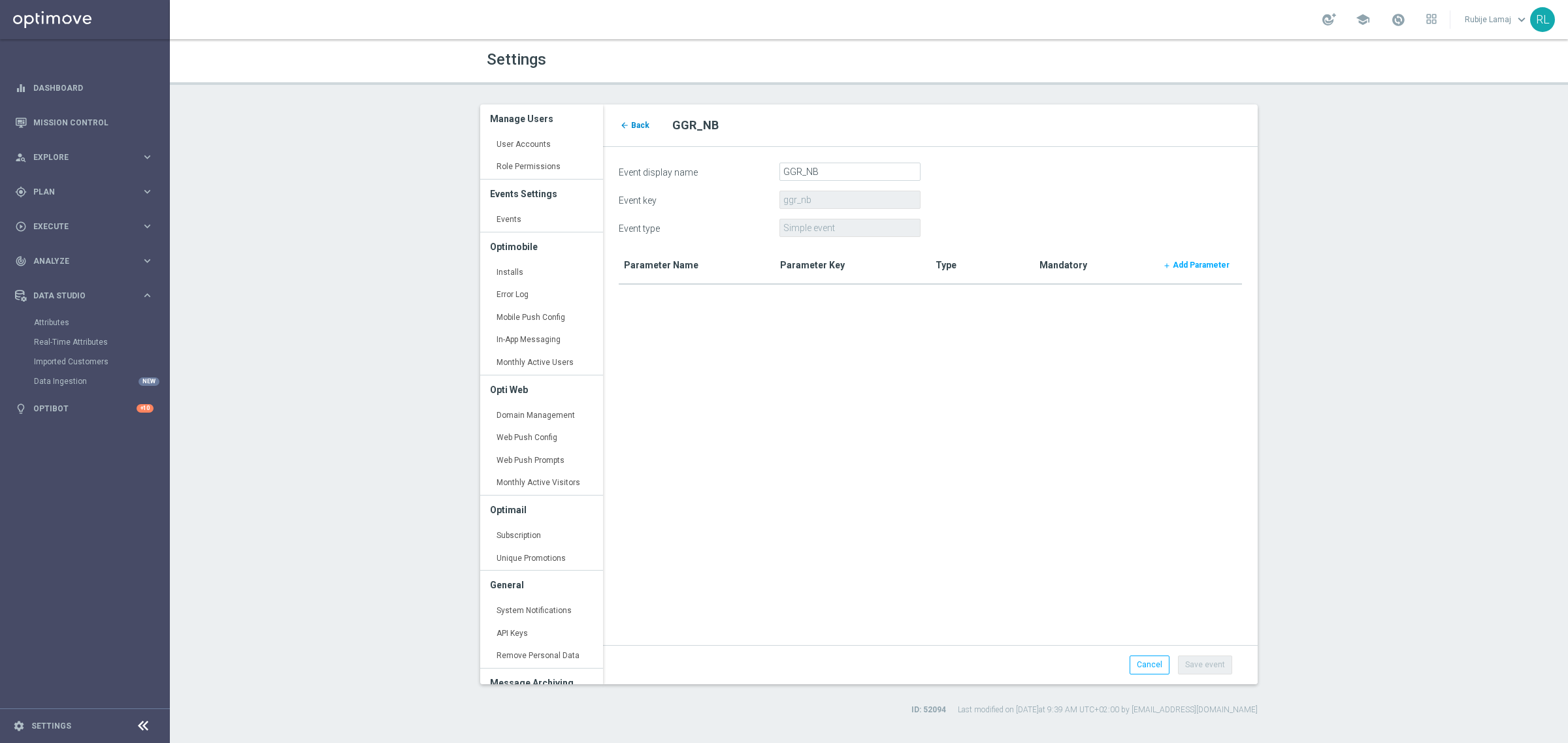
click at [638, 126] on span "Back" at bounding box center [640, 125] width 18 height 9
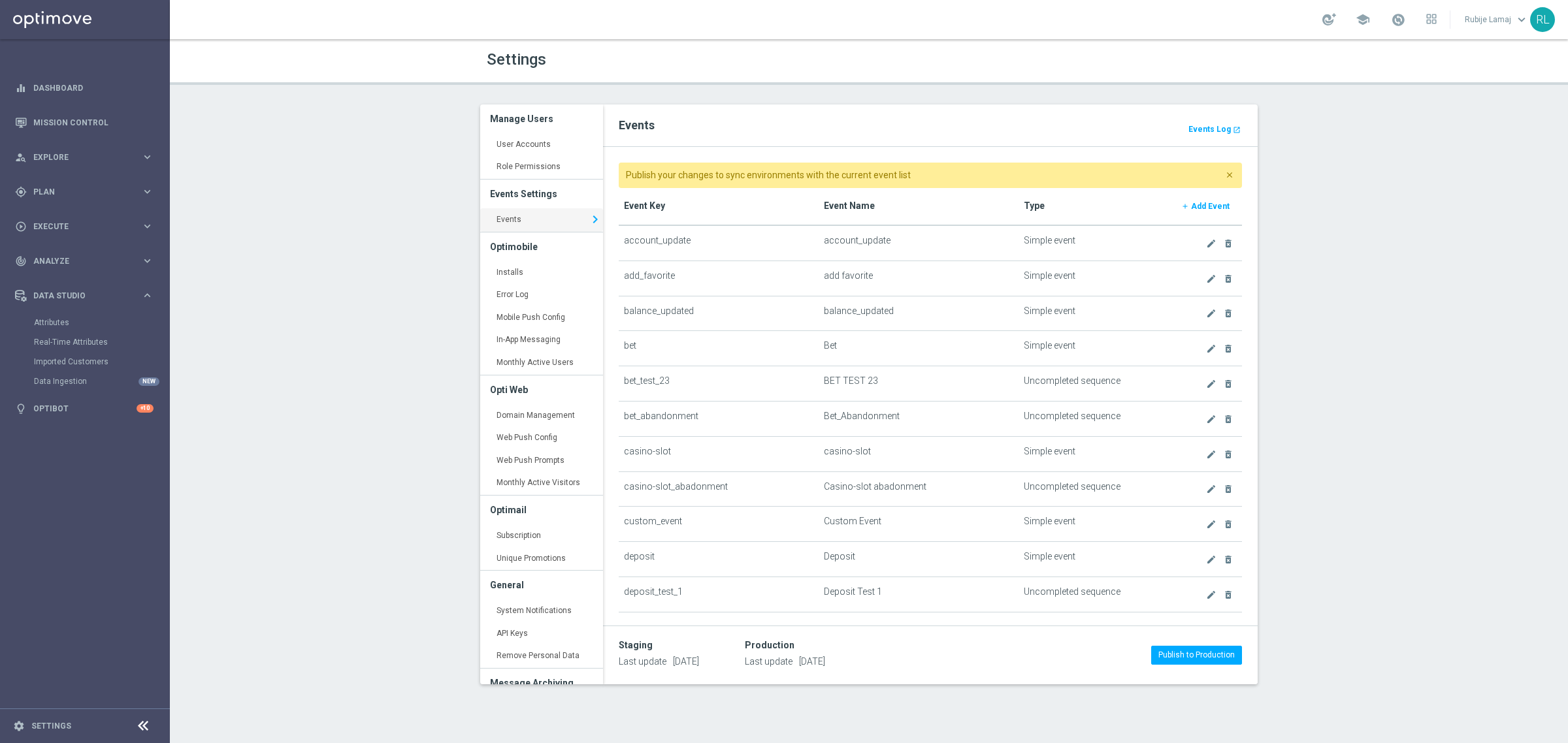
click at [1197, 209] on b "Add Event" at bounding box center [1210, 206] width 38 height 9
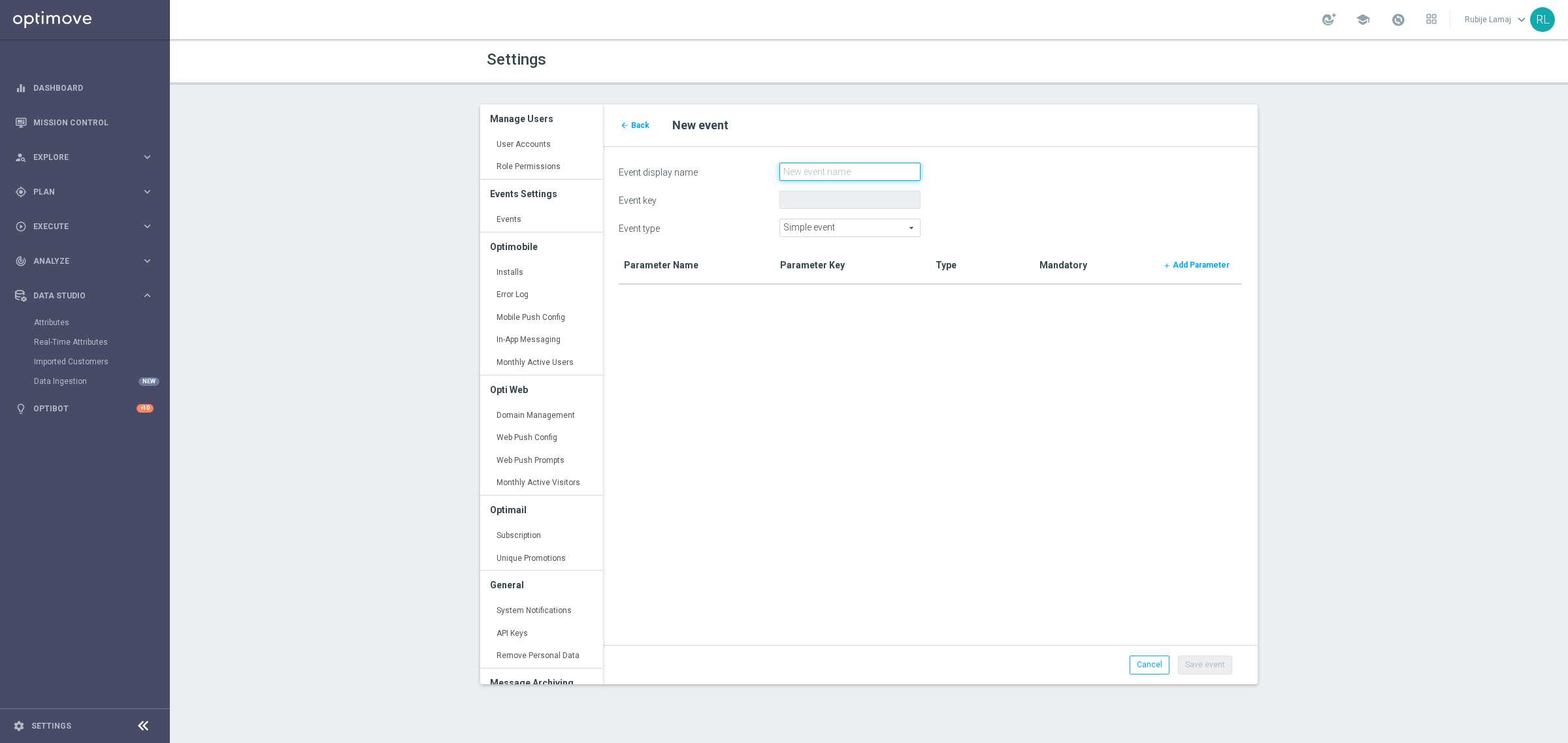
click at [853, 163] on input "Event display name" at bounding box center [850, 171] width 141 height 18
type input "Wager_amount"
click at [1191, 664] on button "Save event" at bounding box center [1204, 665] width 54 height 18
type input "wager_amount"
click at [642, 126] on span "Back" at bounding box center [640, 125] width 18 height 9
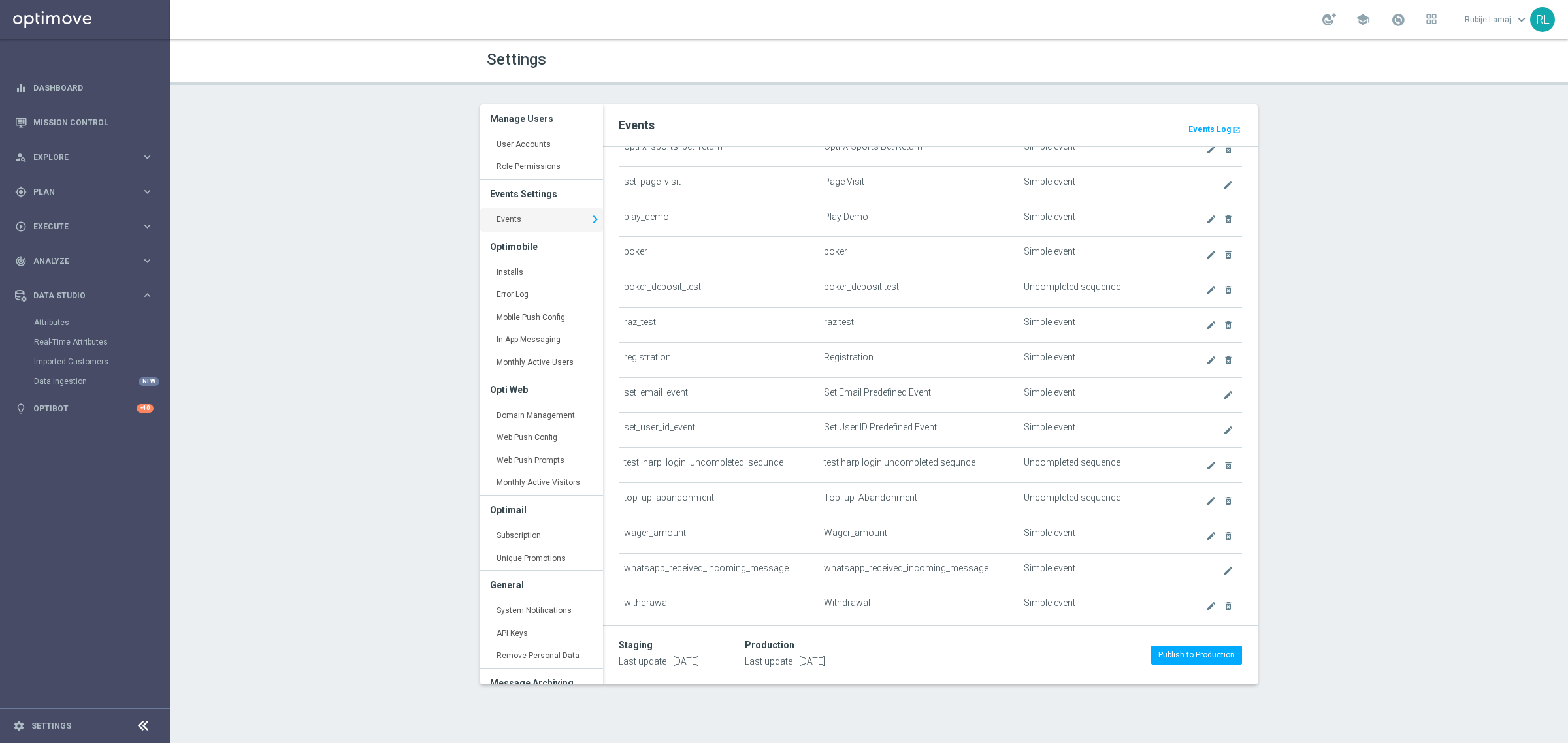
scroll to position [848, 0]
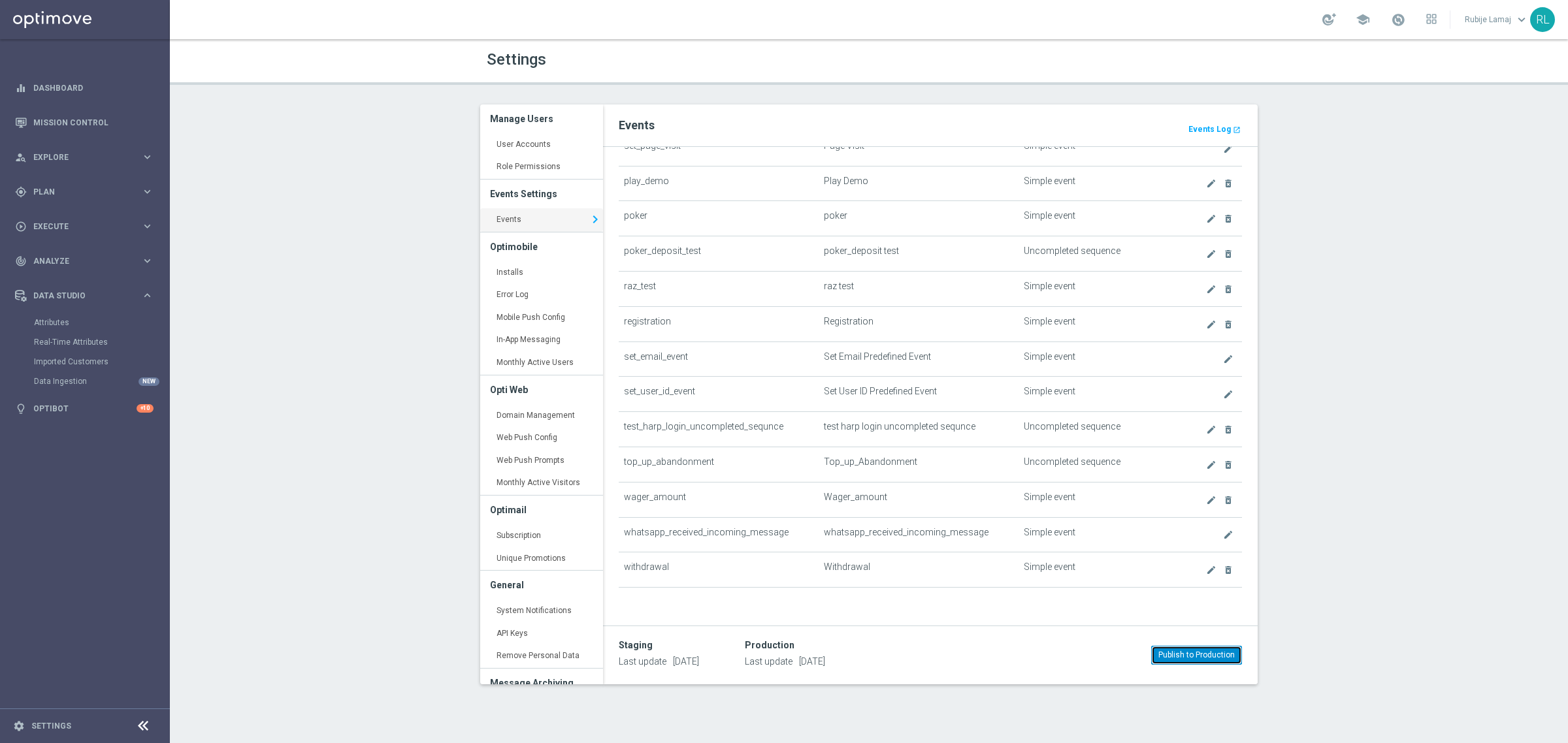
click at [1193, 652] on button "Publish to Production" at bounding box center [1196, 655] width 91 height 18
drag, startPoint x: 514, startPoint y: 171, endPoint x: 527, endPoint y: 201, distance: 32.7
click at [514, 171] on link "Role Permissions keyboard_arrow_right" at bounding box center [542, 167] width 123 height 23
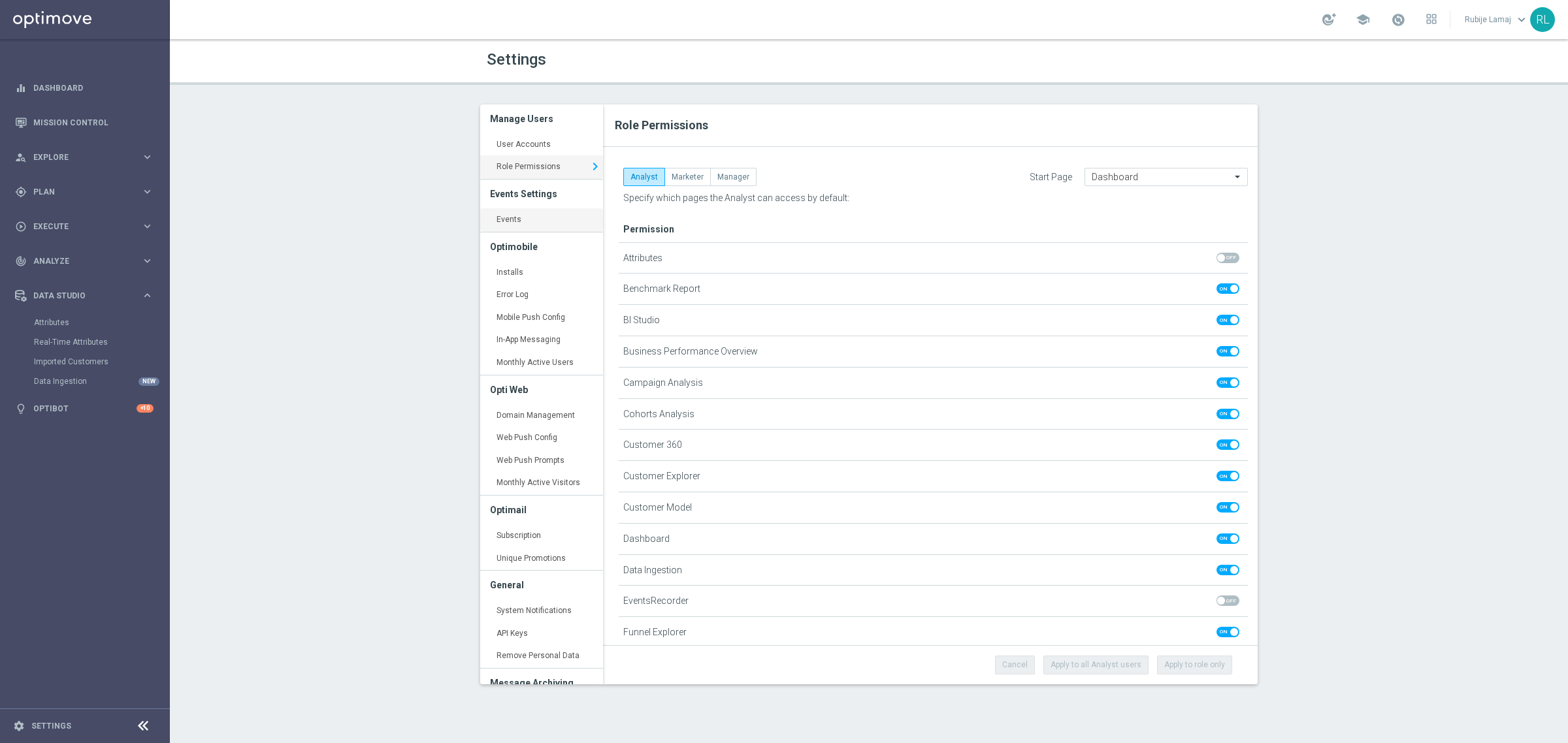
click at [521, 222] on link "Events keyboard_arrow_right" at bounding box center [542, 220] width 123 height 23
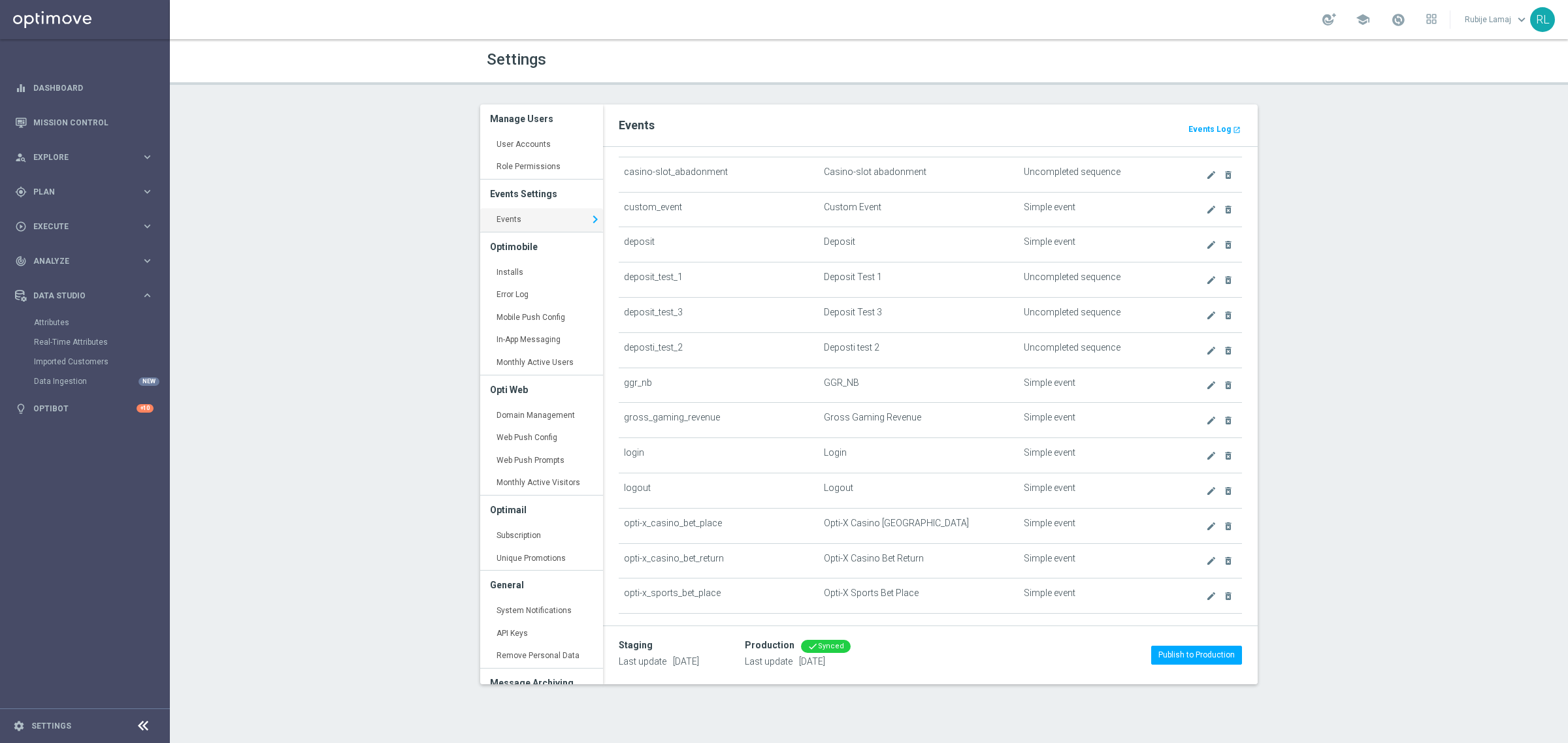
scroll to position [295, 0]
click at [1206, 421] on icon "create" at bounding box center [1210, 415] width 10 height 10
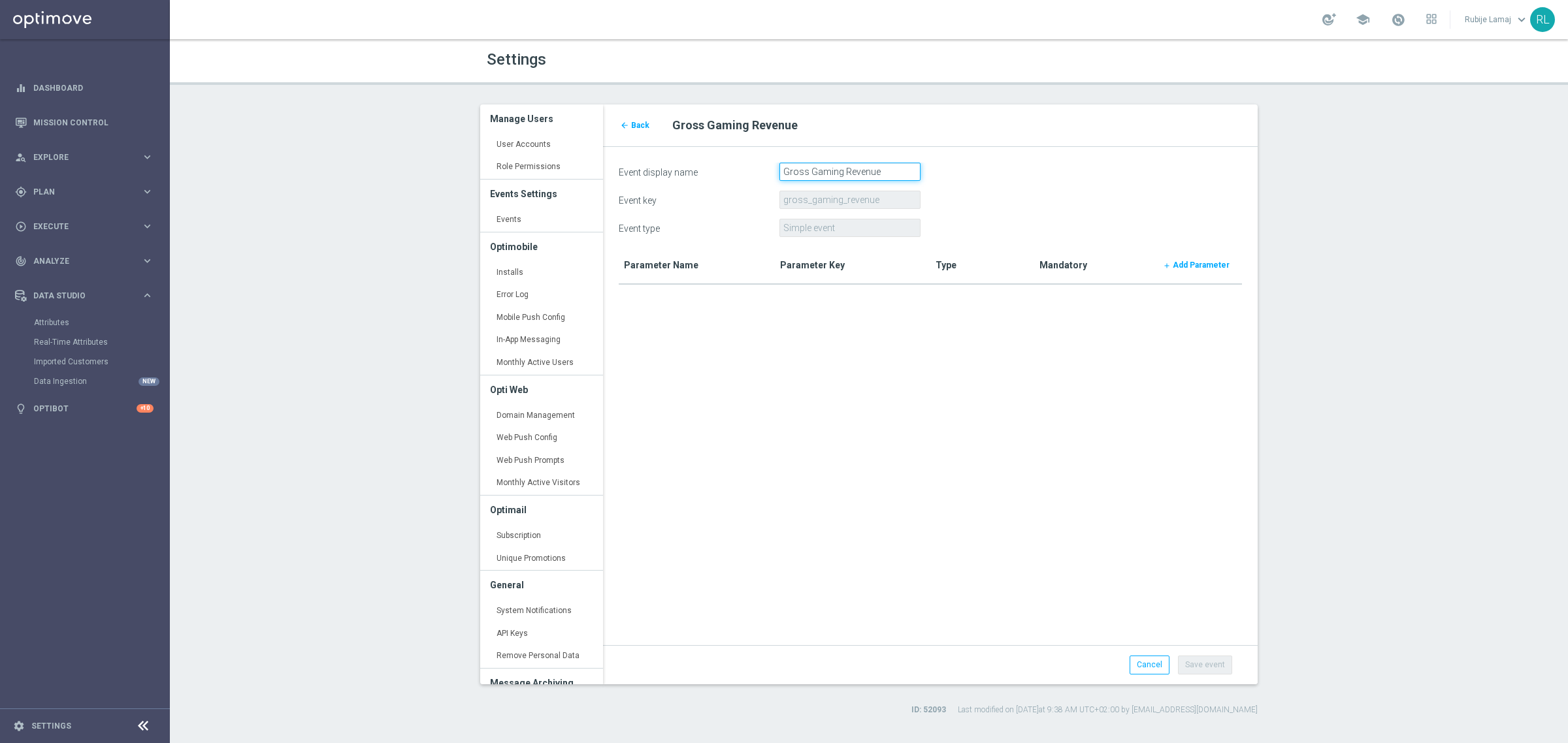
click at [809, 176] on input "Gross Gaming Revenue" at bounding box center [850, 171] width 141 height 18
click at [850, 172] on input "Gross_Gaming Revenue" at bounding box center [850, 171] width 141 height 18
click at [846, 172] on input "Gross_Gaming Revenue" at bounding box center [850, 171] width 141 height 18
type input "Gross_Gaming_Revenue"
click at [927, 418] on form "Event display name Gross_Gaming_Revenue Event key gross_gaming_revenue Event ty…" at bounding box center [930, 410] width 623 height 496
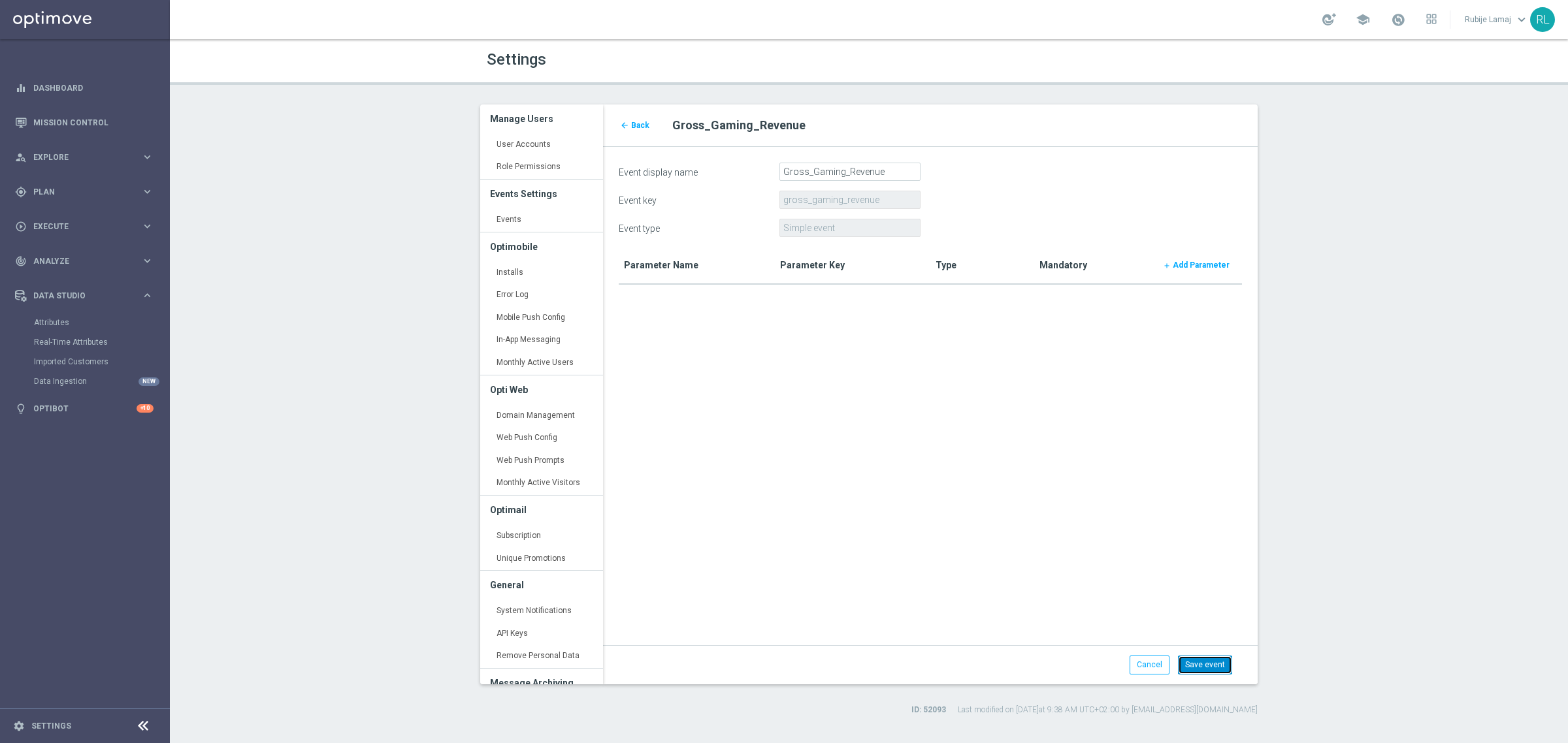
click at [1206, 660] on button "Save event" at bounding box center [1204, 665] width 54 height 18
click at [504, 219] on link "Events keyboard_arrow_right" at bounding box center [542, 220] width 123 height 23
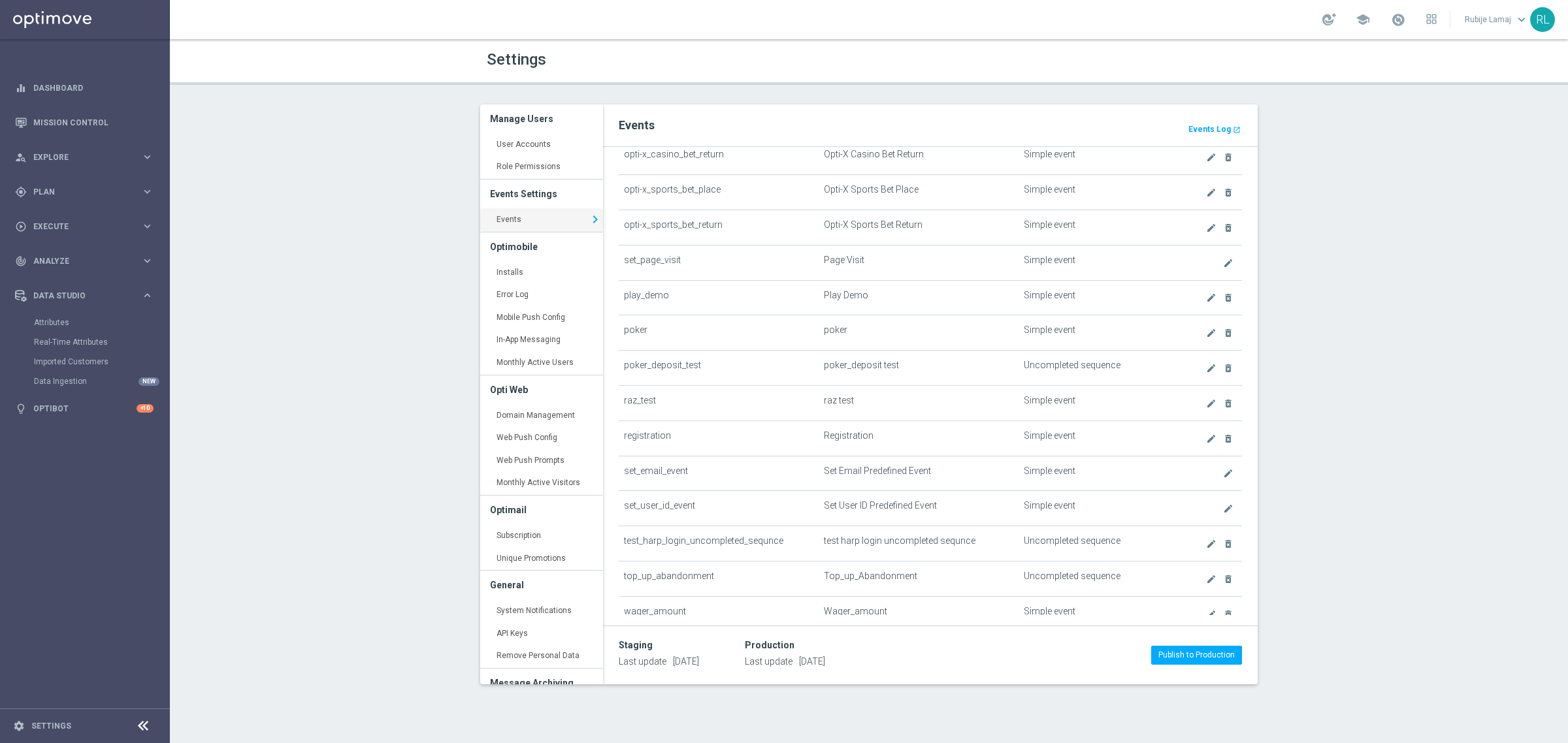
scroll to position [848, 0]
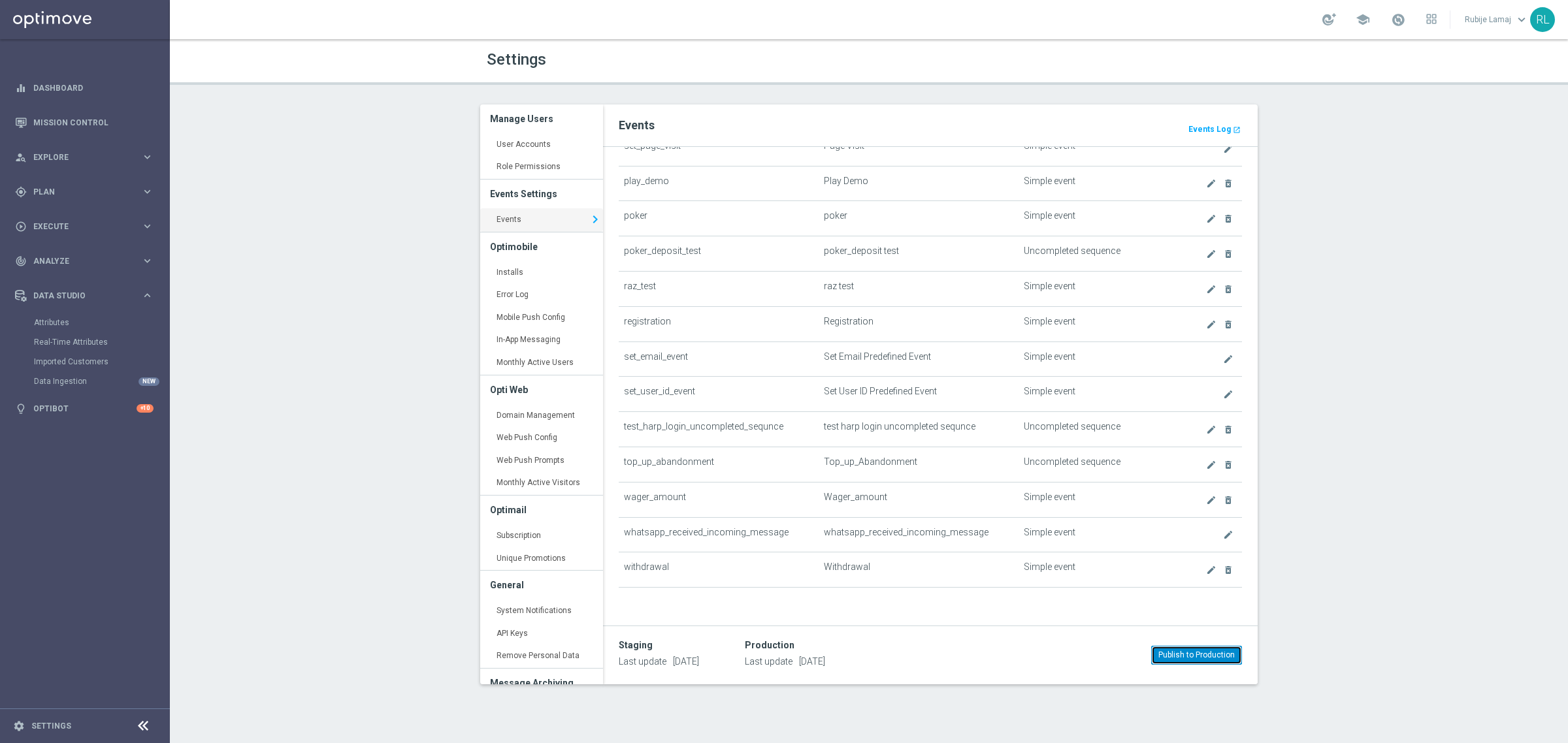
click at [1191, 655] on button "Publish to Production" at bounding box center [1196, 655] width 91 height 18
click at [527, 179] on h3 "Events Settings" at bounding box center [541, 194] width 103 height 29
click at [524, 170] on link "Role Permissions keyboard_arrow_right" at bounding box center [542, 167] width 123 height 23
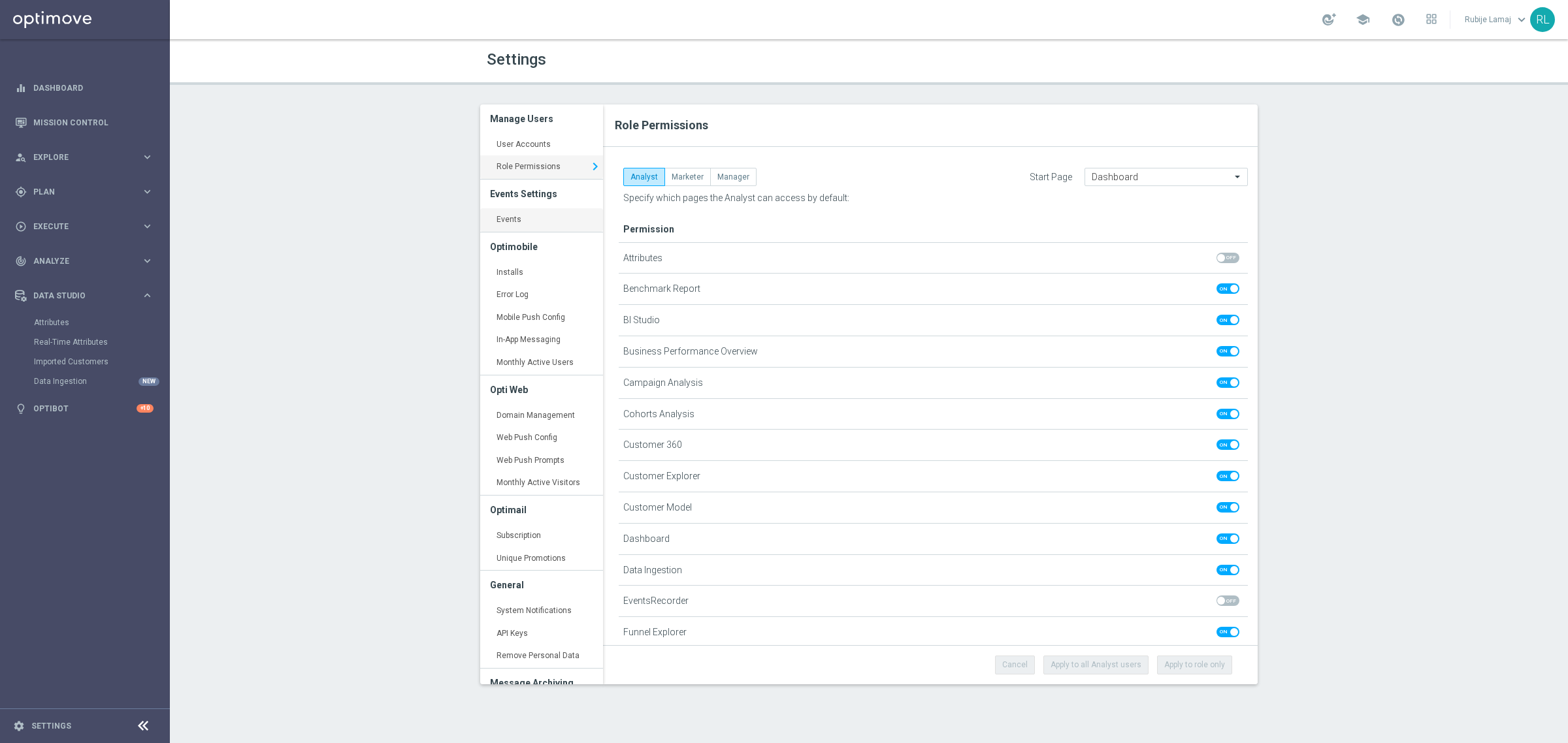
click at [521, 220] on link "Events keyboard_arrow_right" at bounding box center [542, 220] width 123 height 23
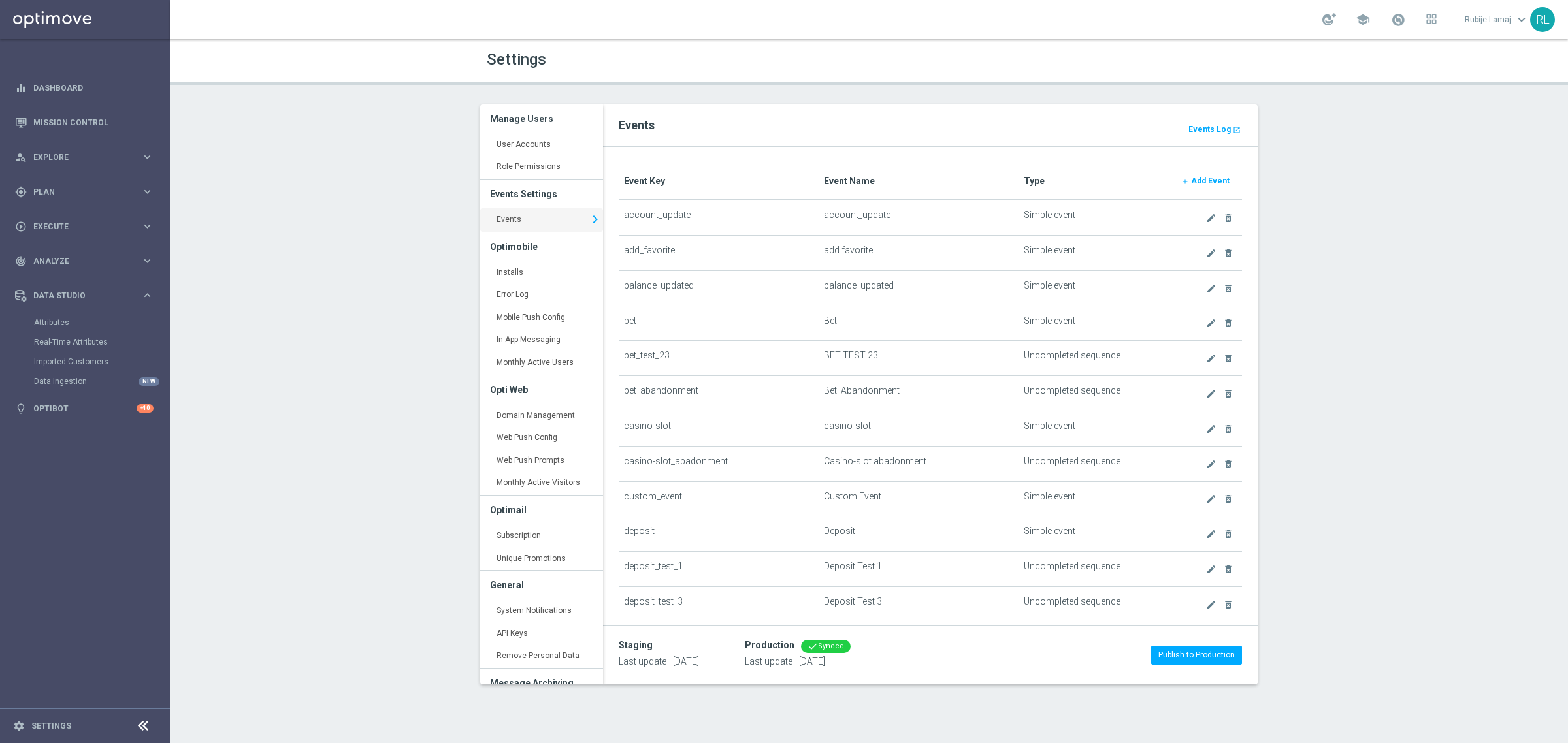
click at [336, 491] on div "Settings Manage Users User Accounts keyboard_arrow_right Role Permissions keybo…" at bounding box center [869, 391] width 1398 height 704
click at [102, 343] on link "Real-Time Attributes" at bounding box center [85, 342] width 102 height 10
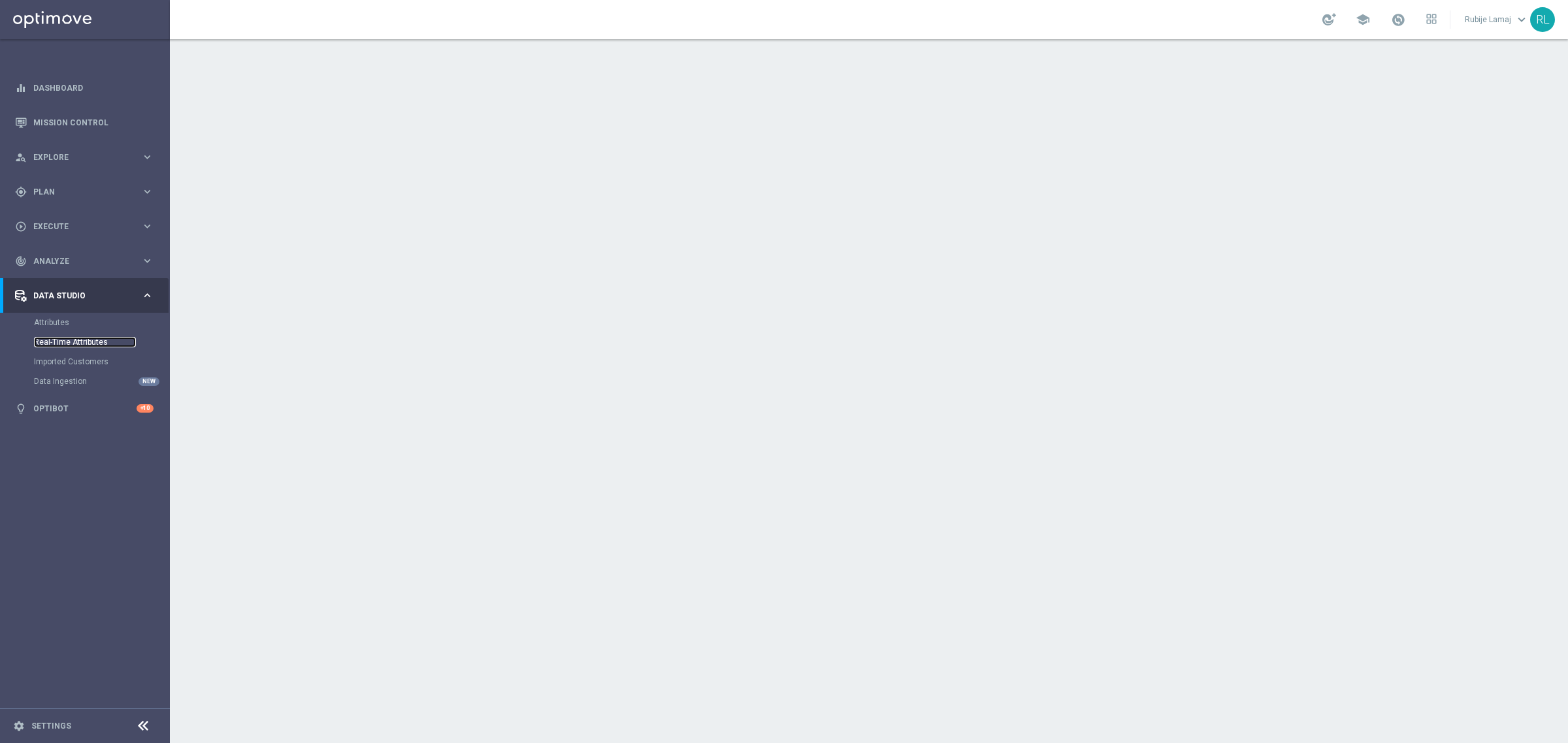
drag, startPoint x: 84, startPoint y: 343, endPoint x: 84, endPoint y: 335, distance: 8.0
click at [84, 343] on link "Real-Time Attributes" at bounding box center [85, 342] width 102 height 10
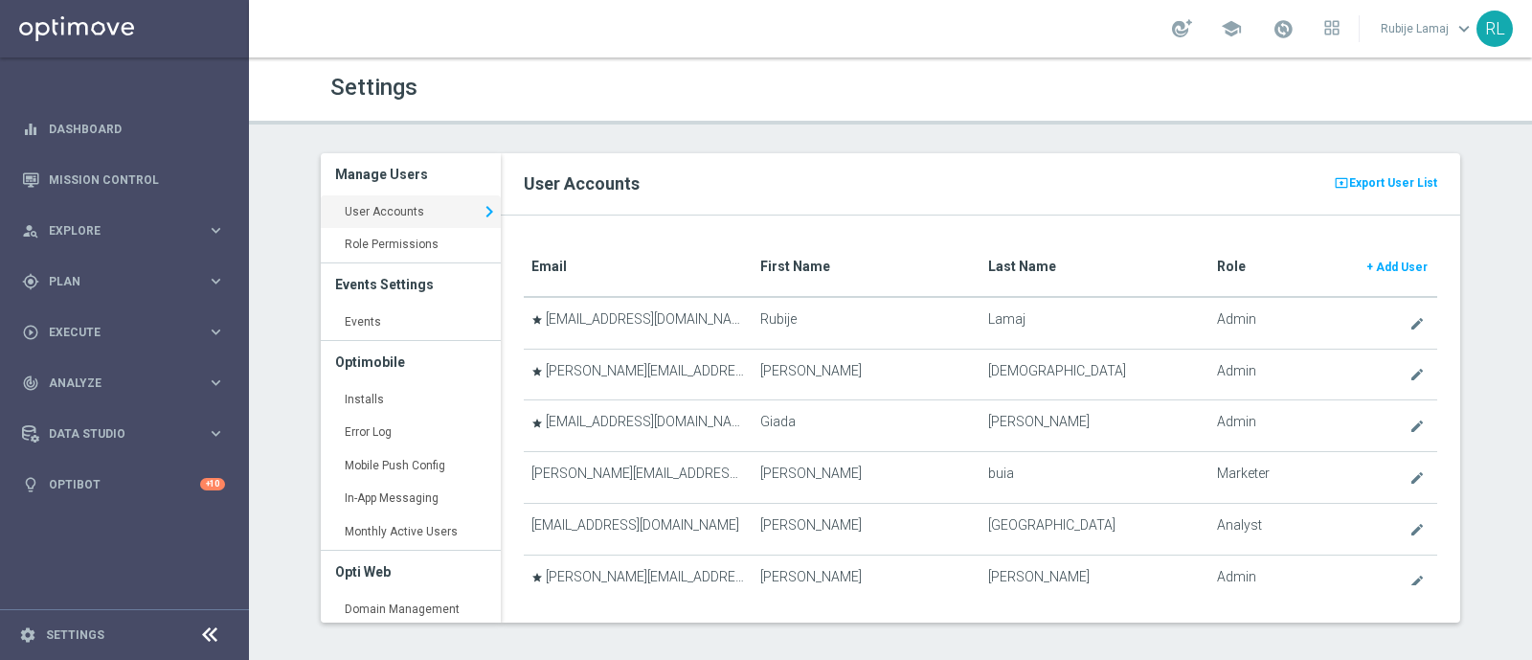
click at [53, 382] on footer "settings Settings" at bounding box center [124, 634] width 249 height 51
click at [35, 382] on icon "settings" at bounding box center [27, 634] width 17 height 17
click at [91, 382] on footer "settings Settings" at bounding box center [124, 634] width 249 height 51
click at [24, 382] on icon "settings" at bounding box center [27, 634] width 17 height 17
click at [366, 312] on link "Events keyboard_arrow_right" at bounding box center [411, 322] width 180 height 34
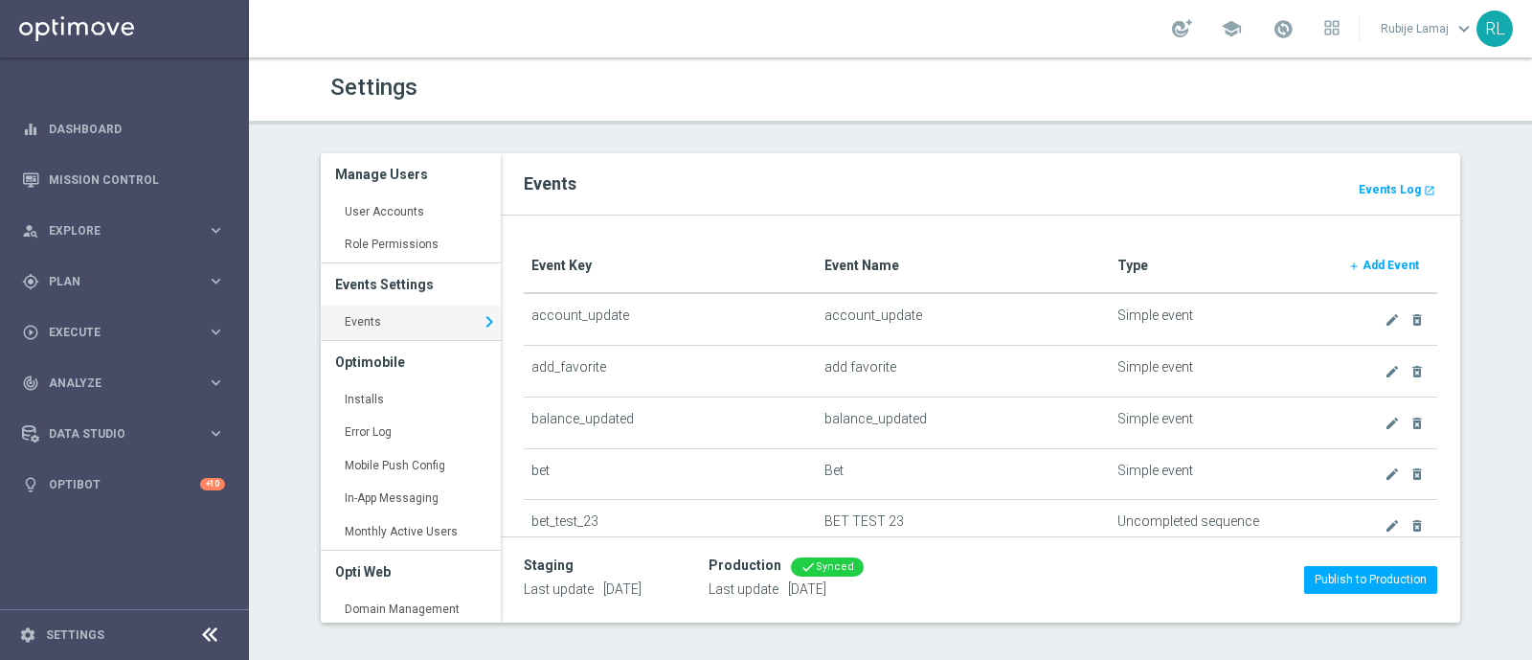
click at [759, 382] on link "create" at bounding box center [1393, 423] width 22 height 24
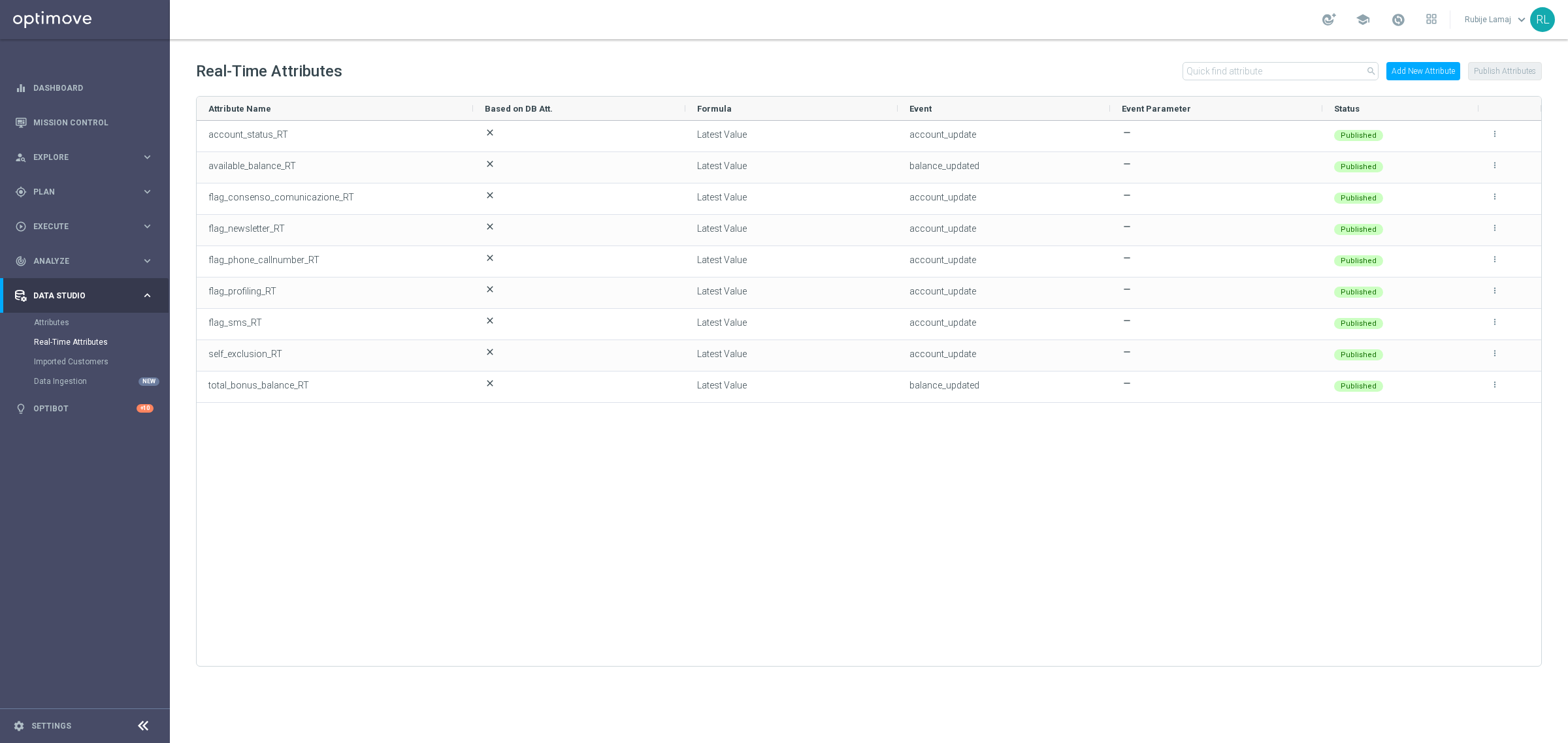
click at [1411, 76] on button "Add New Attribute" at bounding box center [1423, 71] width 74 height 18
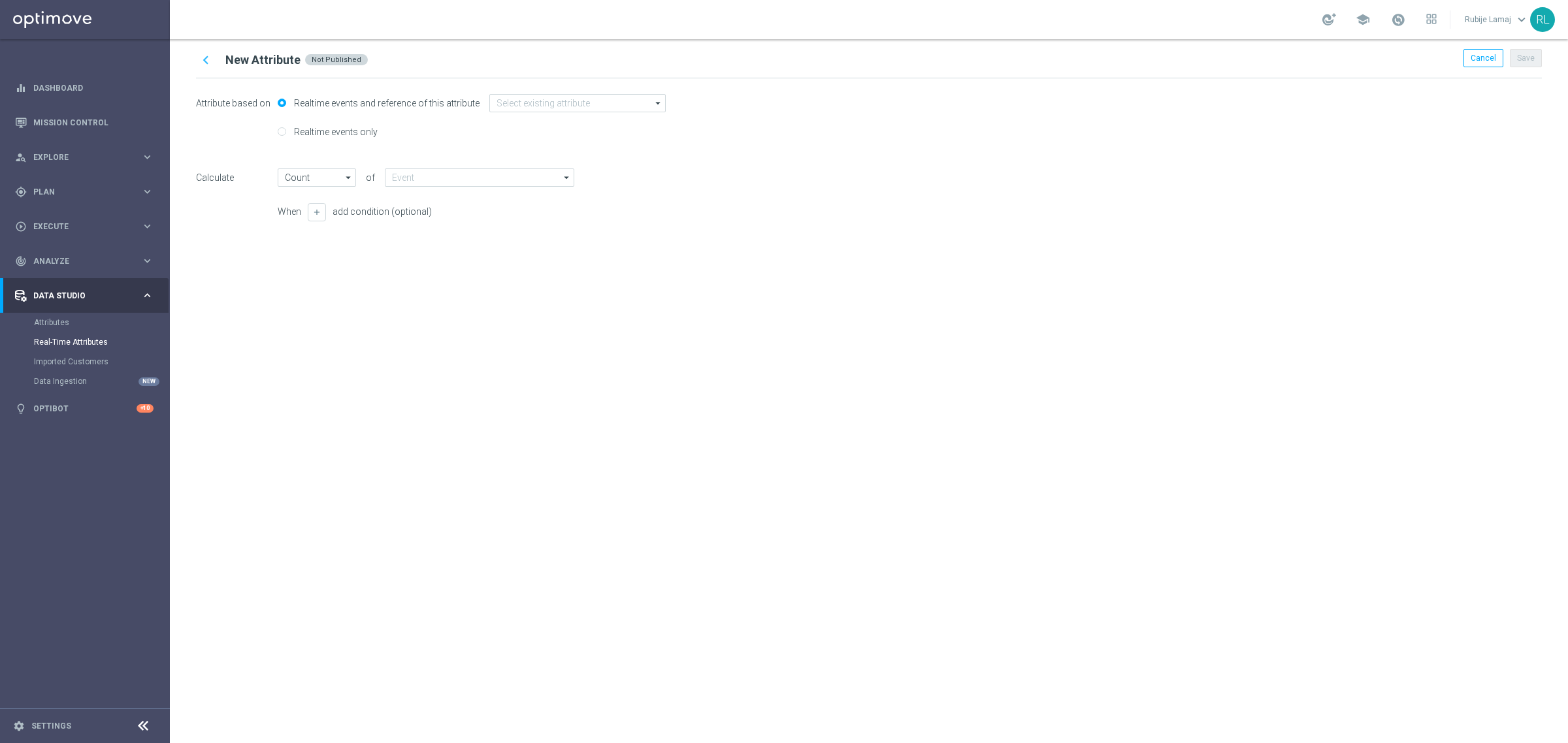
click at [345, 132] on label "Realtime events only" at bounding box center [334, 132] width 87 height 12
click at [286, 132] on input "Realtime events only" at bounding box center [282, 133] width 8 height 8
radio input "true"
click at [448, 130] on input "text" at bounding box center [484, 132] width 192 height 18
click at [335, 99] on label "Realtime events and reference of this attribute" at bounding box center [385, 103] width 189 height 12
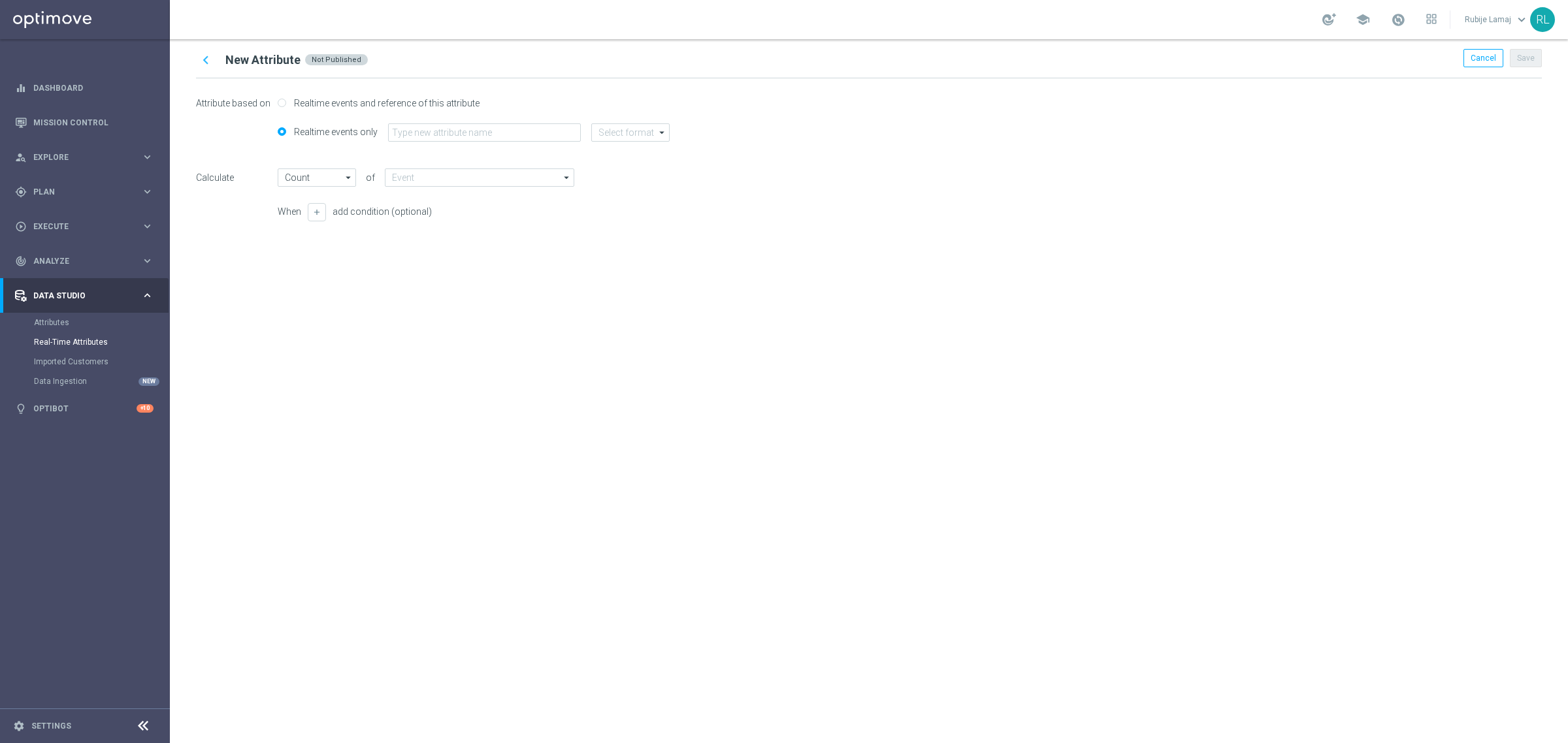
click at [286, 100] on input "Realtime events and reference of this attribute" at bounding box center [282, 104] width 8 height 8
radio input "true"
click at [559, 92] on div "Attribute based on Realtime events and reference of this attribute arrow_drop_d…" at bounding box center [869, 165] width 1346 height 174
click at [547, 111] on input at bounding box center [577, 103] width 176 height 18
click at [392, 479] on div "chevron_left New Attribute Not Published Cancel Save Attribute based on Realtim…" at bounding box center [869, 391] width 1398 height 704
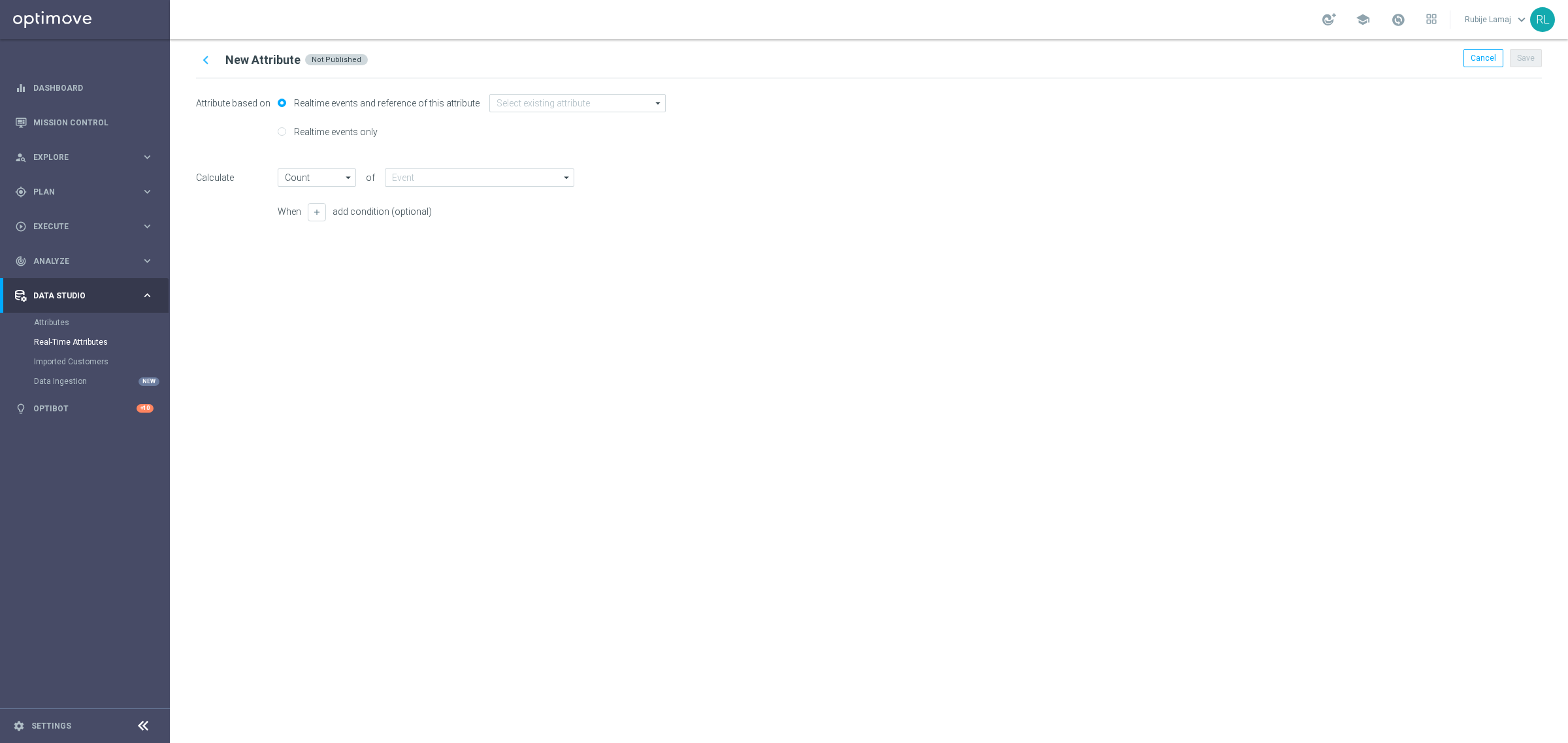
click at [329, 132] on label "Realtime events only" at bounding box center [334, 132] width 87 height 12
click at [286, 132] on input "Realtime events only" at bounding box center [282, 133] width 8 height 8
radio input "true"
radio input "false"
click at [402, 131] on input "text" at bounding box center [484, 132] width 192 height 18
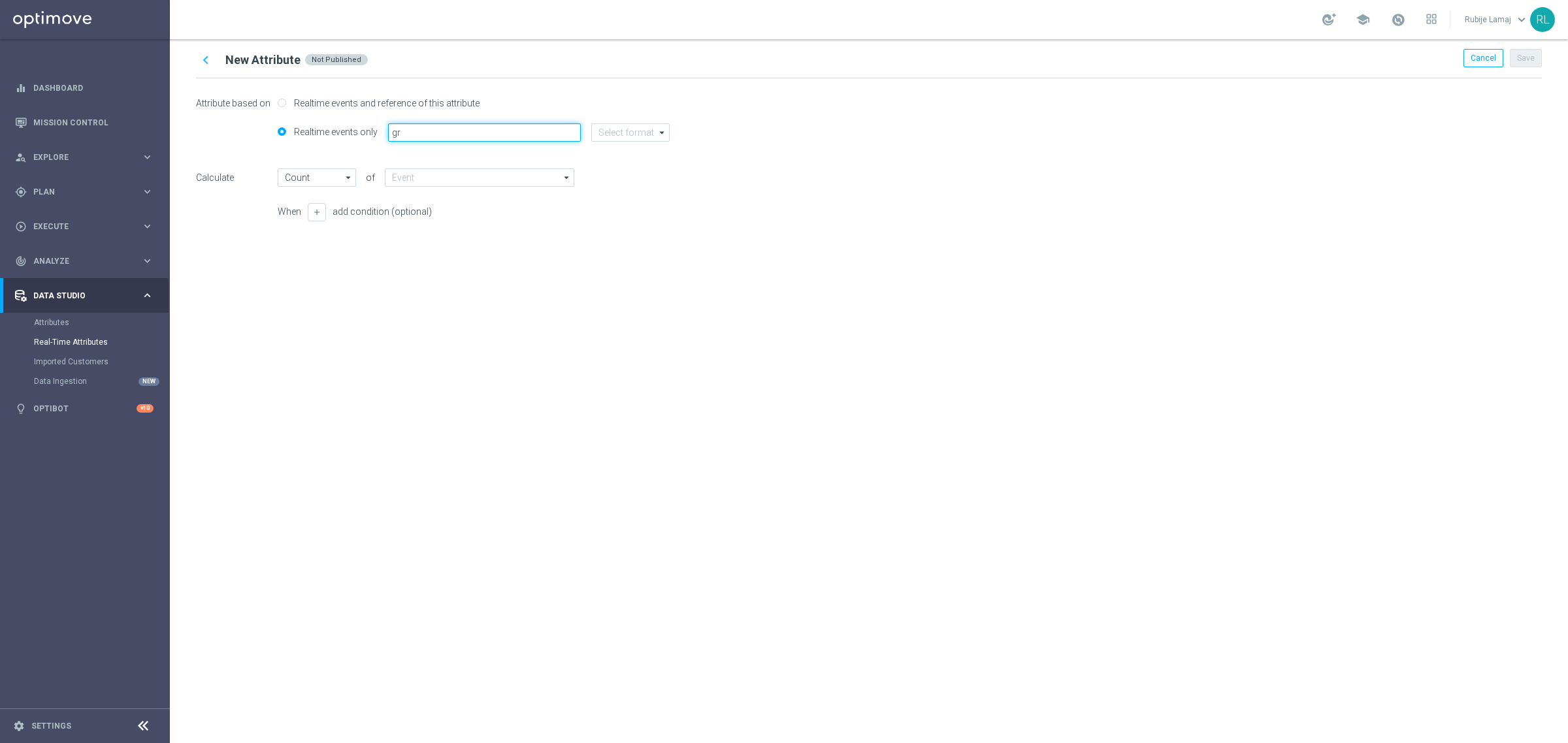
type input "gr"
click at [299, 165] on form "Attribute based on Realtime events and reference of this attribute Realtime eve…" at bounding box center [869, 158] width 1346 height 127
click at [301, 174] on input "Count" at bounding box center [317, 177] width 78 height 18
click at [310, 221] on div "Latest Value" at bounding box center [317, 216] width 46 height 12
type input "Latest Value"
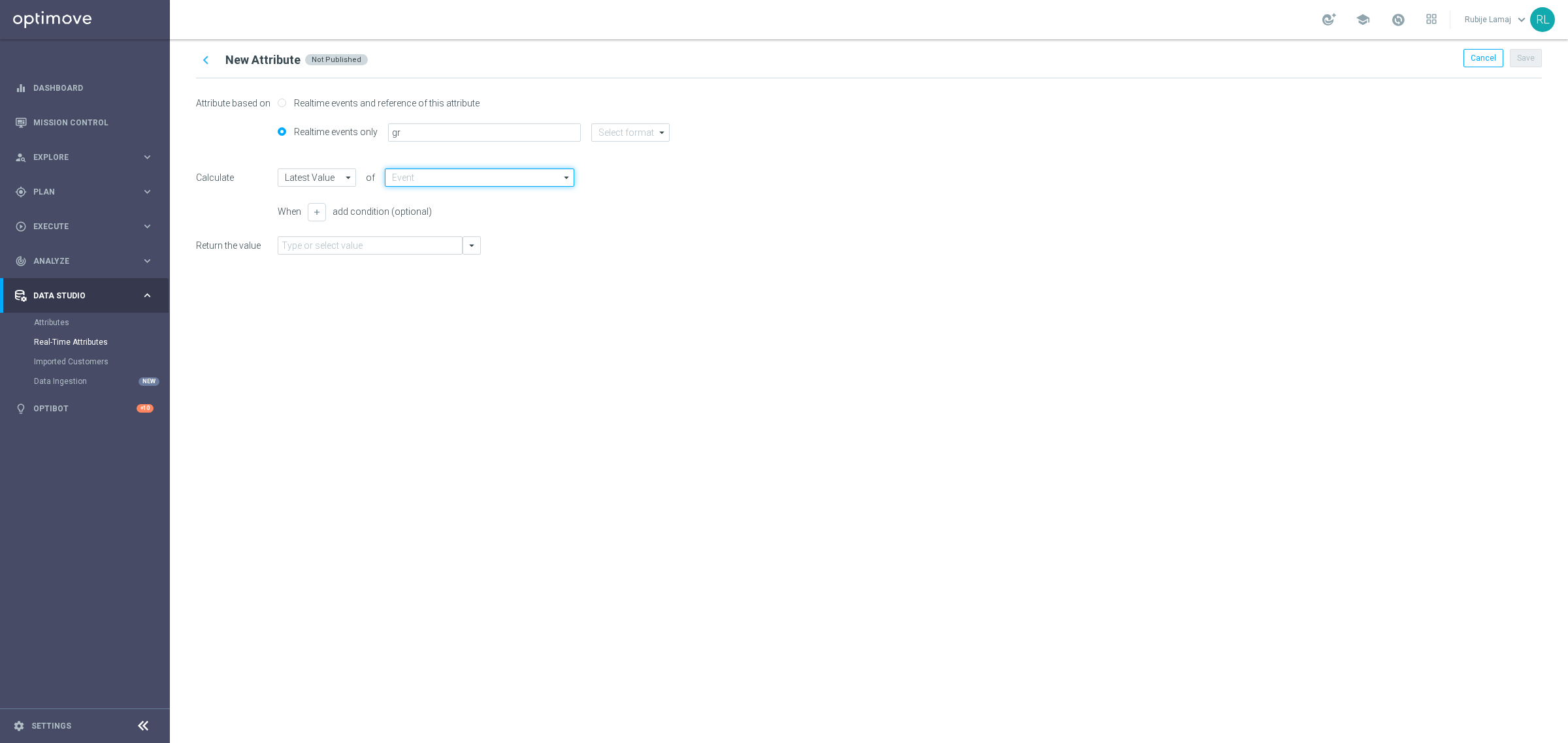
click at [419, 178] on input at bounding box center [480, 177] width 190 height 18
type input "g"
click at [873, 570] on div "chevron_left New Attribute Not Published Cancel Save Attribute based on Realtim…" at bounding box center [869, 391] width 1398 height 704
click at [463, 135] on input "gr" at bounding box center [484, 132] width 192 height 18
click at [726, 266] on div "Attribute based on Realtime events and reference of this attribute Realtime eve…" at bounding box center [869, 179] width 1346 height 202
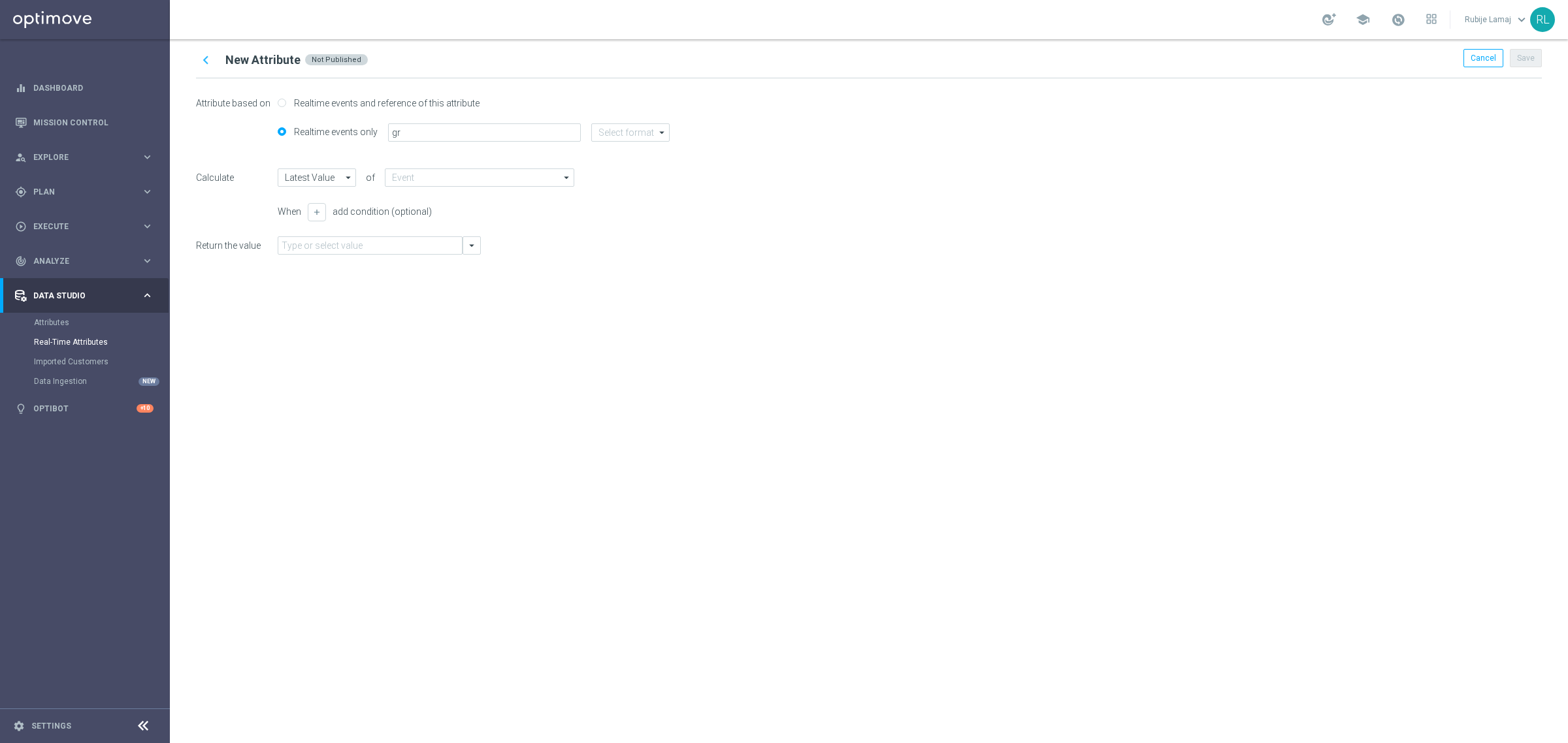
click at [207, 63] on icon "chevron_left" at bounding box center [205, 60] width 17 height 17
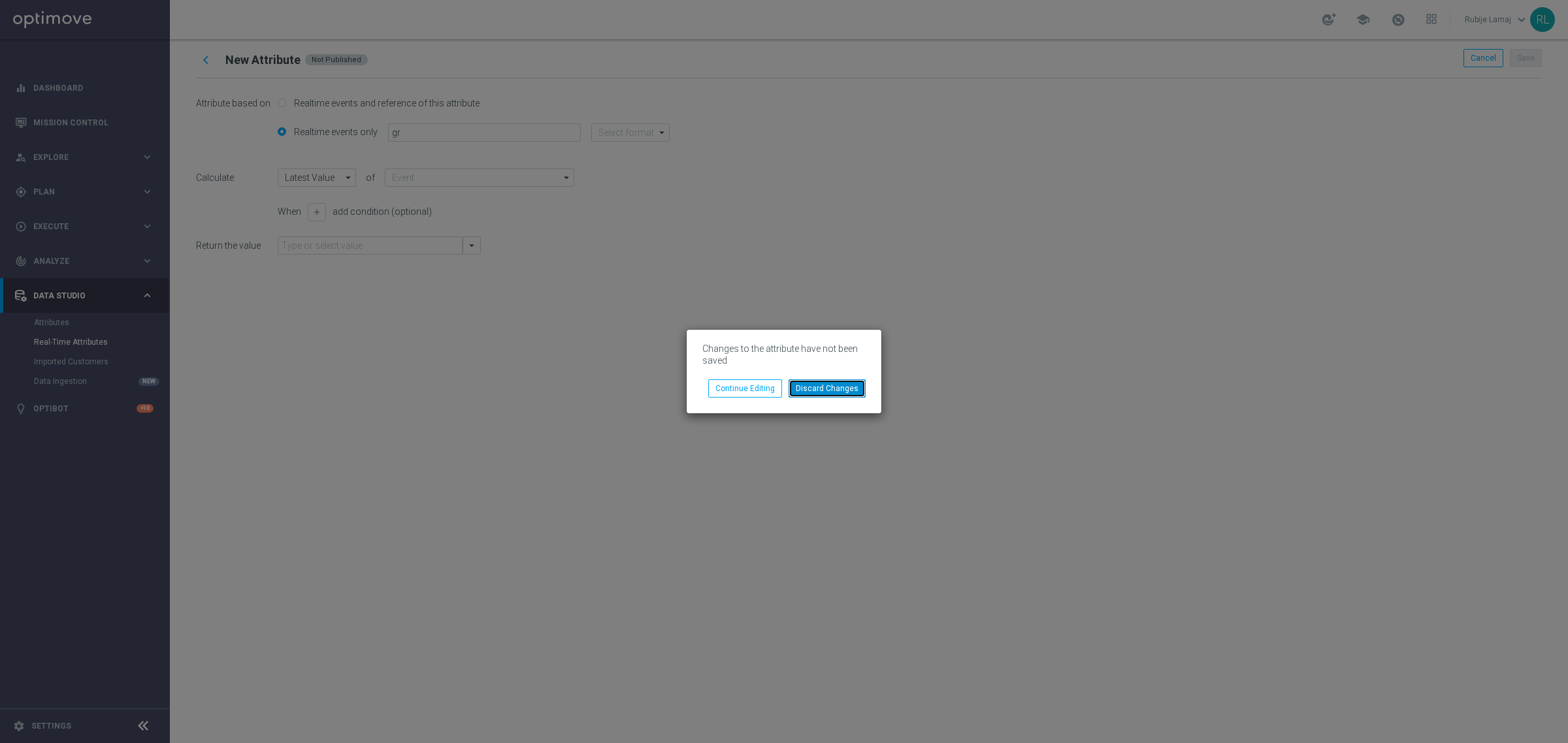
click at [834, 386] on button "Discard Changes" at bounding box center [827, 388] width 77 height 18
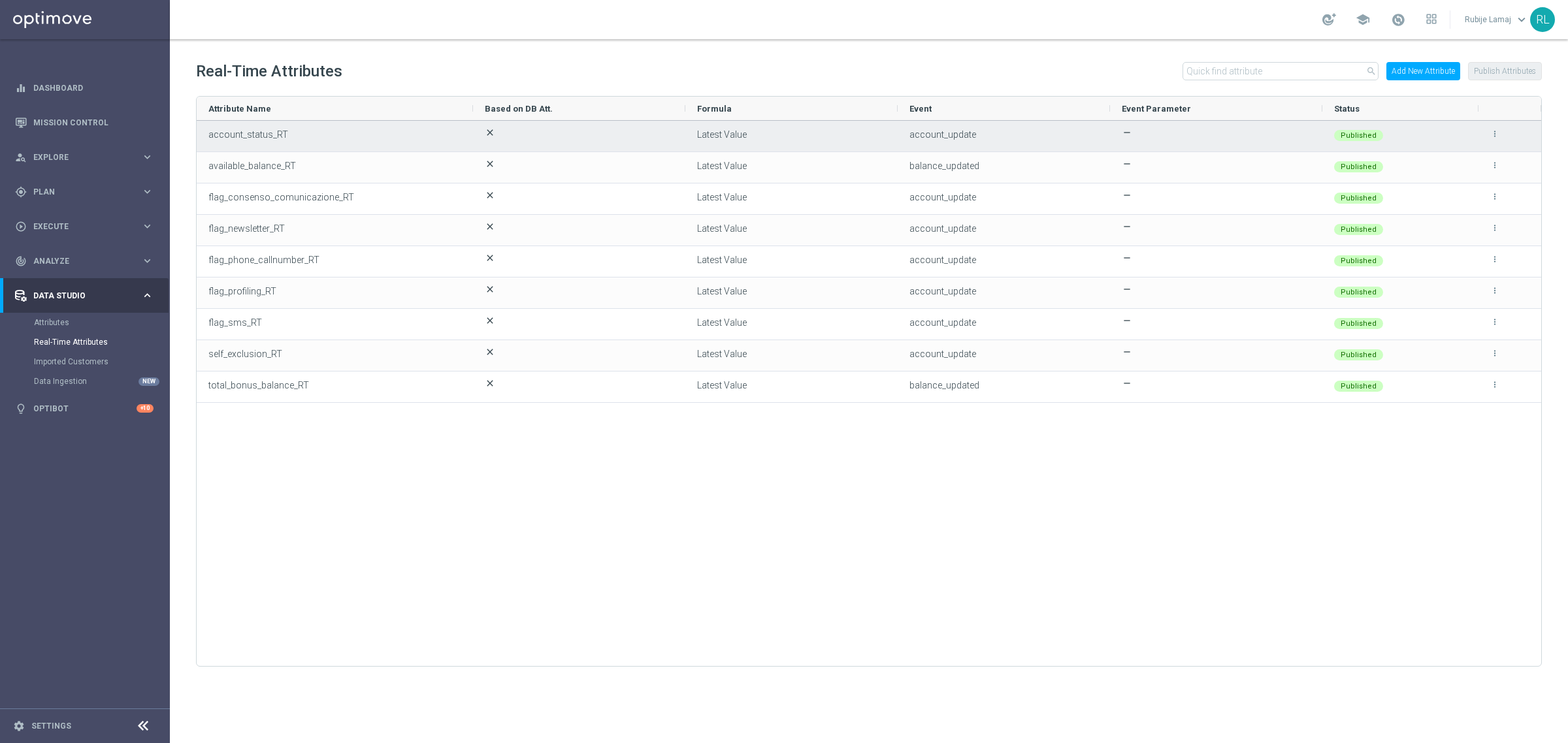
click at [1494, 139] on div "more_vert" at bounding box center [1509, 136] width 39 height 29
click at [1494, 134] on icon "more_vert" at bounding box center [1494, 134] width 9 height 9
click at [1474, 128] on li "edit Edit" at bounding box center [1466, 128] width 53 height 18
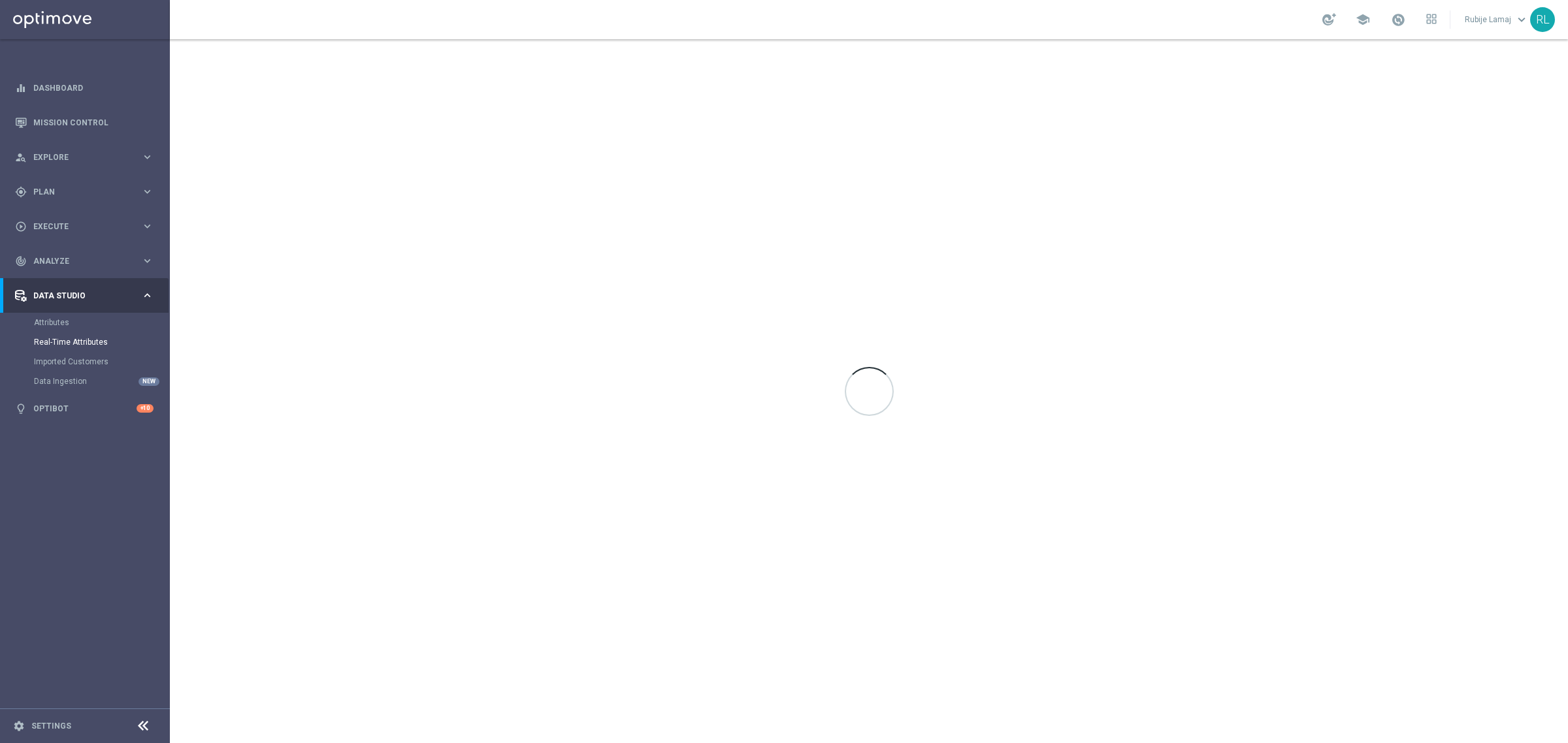
type input "account_status_RT"
type input "string"
type input "Latest Value"
